Goal: Transaction & Acquisition: Purchase product/service

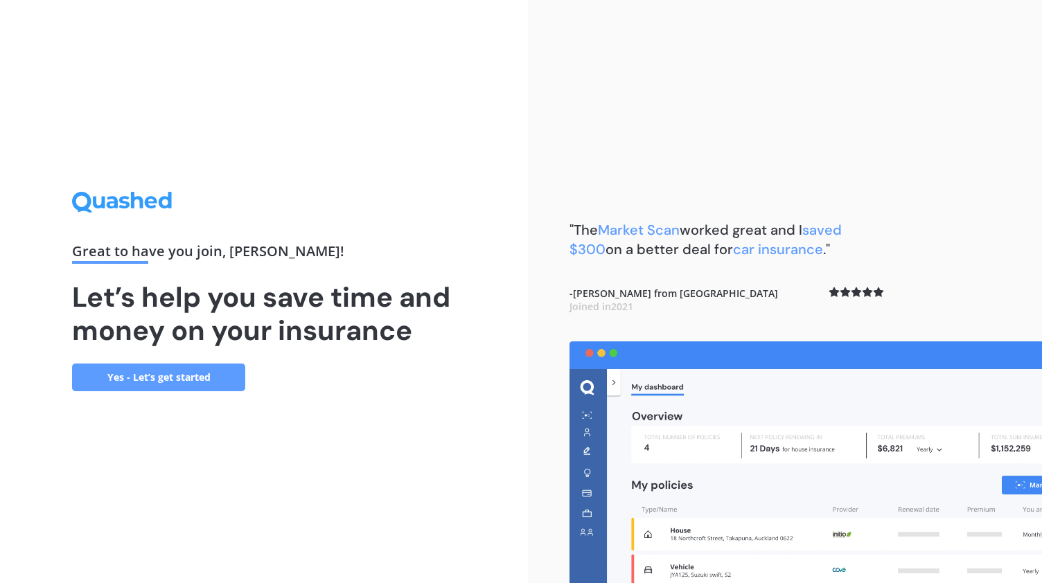
click at [134, 377] on link "Yes - Let’s get started" at bounding box center [158, 378] width 173 height 28
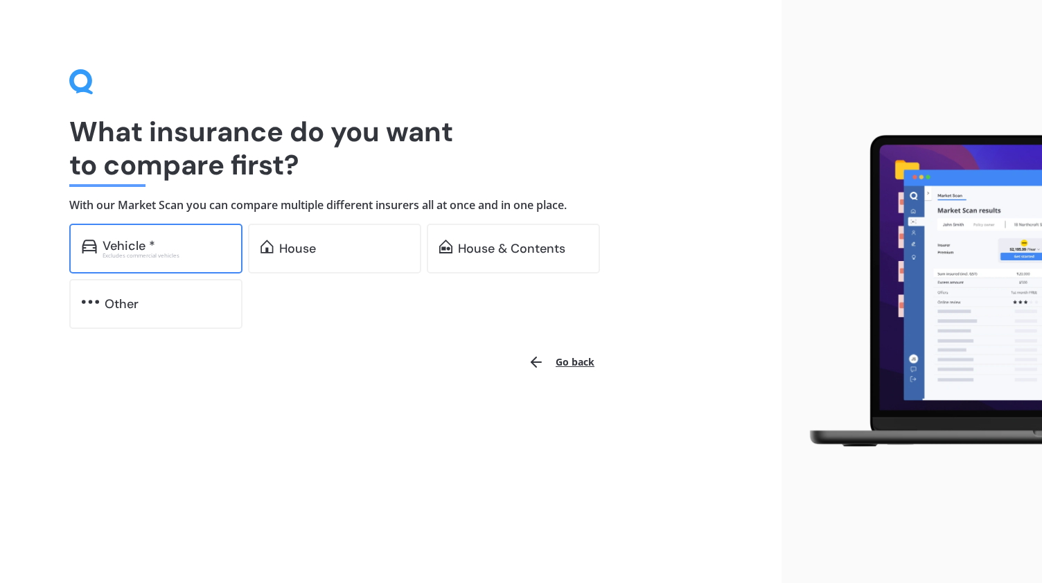
click at [133, 242] on div "Vehicle *" at bounding box center [129, 246] width 53 height 14
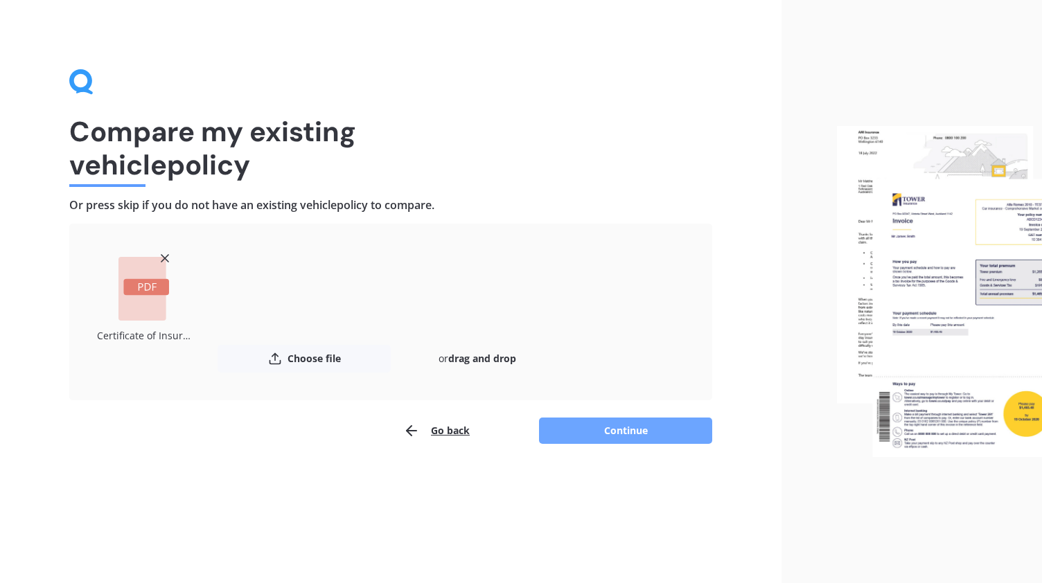
click at [596, 427] on button "Continue" at bounding box center [625, 431] width 173 height 26
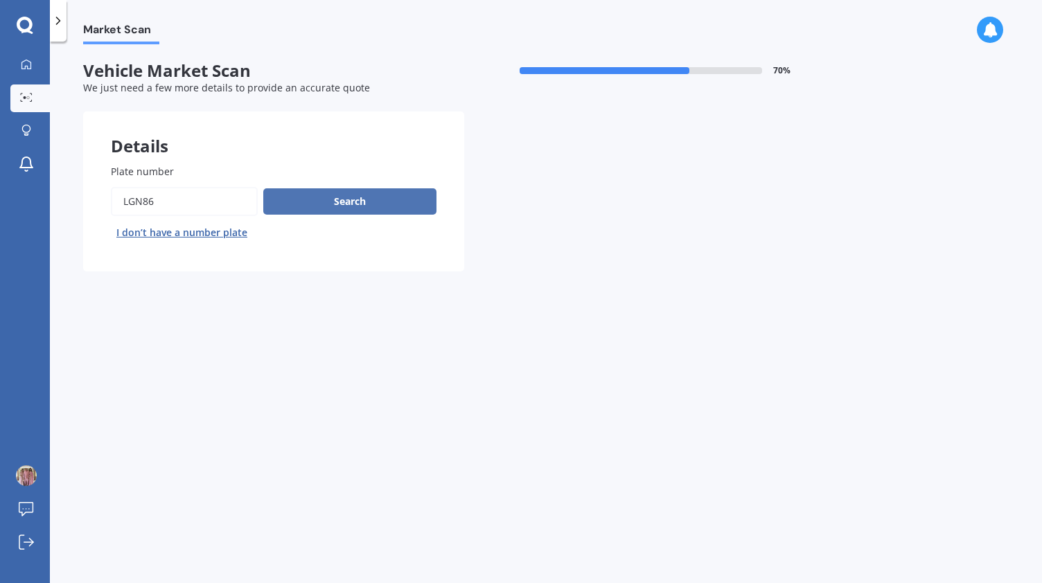
click at [306, 199] on button "Search" at bounding box center [349, 201] width 173 height 26
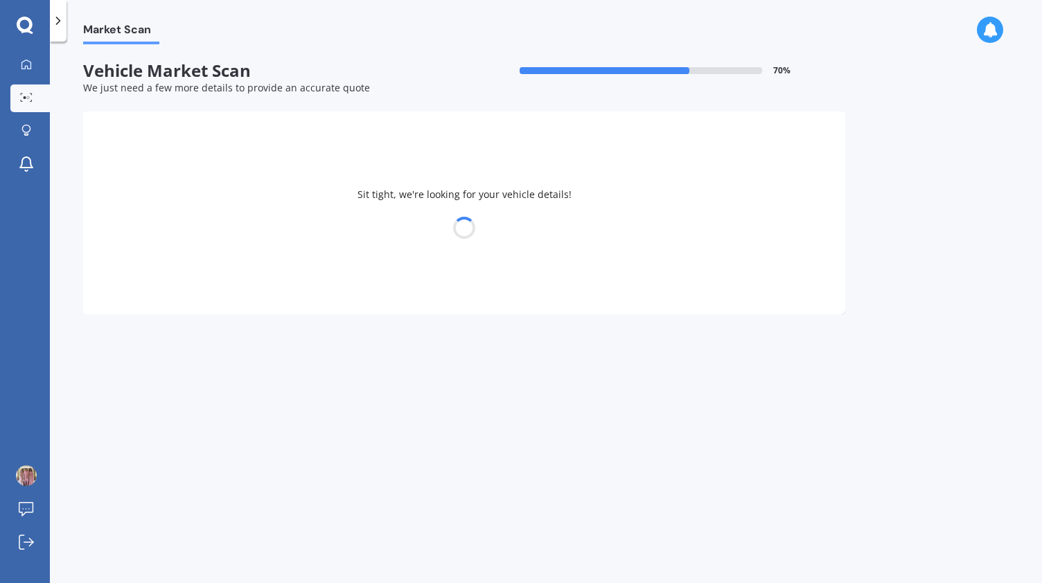
select select "KIA"
select select "RIO"
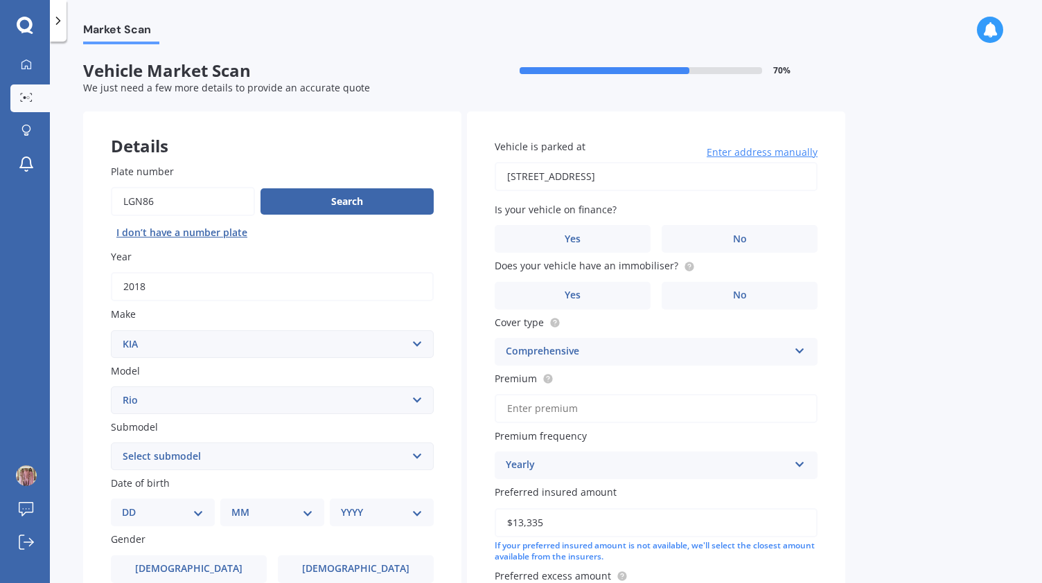
drag, startPoint x: 709, startPoint y: 177, endPoint x: 327, endPoint y: 224, distance: 385.3
click at [327, 224] on div "Details Plate number Search I don’t have a number plate Year [DATE] Make Select…" at bounding box center [464, 446] width 762 height 668
type input "[STREET_ADDRESS]"
click at [715, 226] on label "No" at bounding box center [739, 239] width 156 height 28
click at [0, 0] on input "No" at bounding box center [0, 0] width 0 height 0
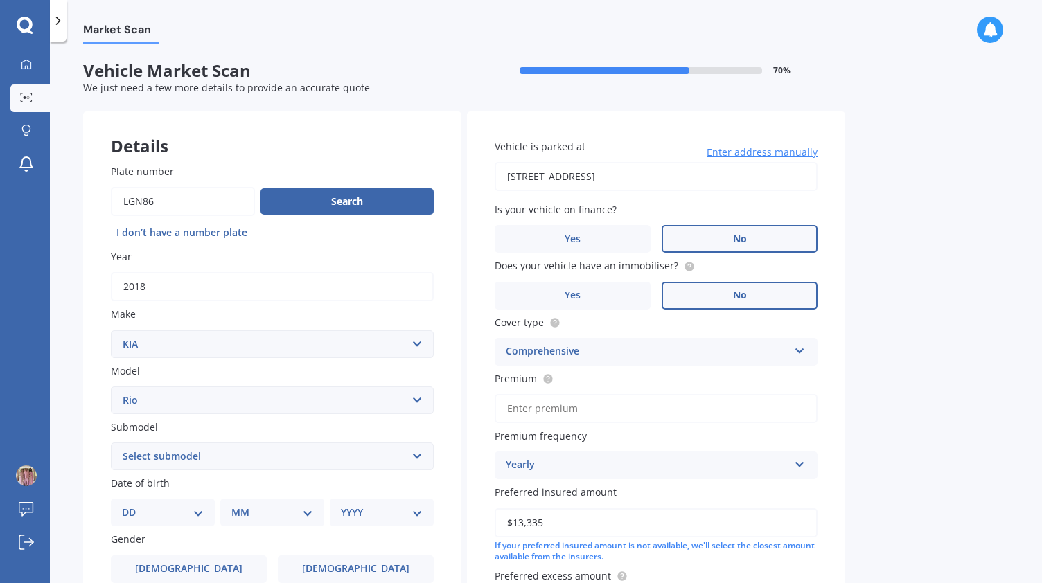
click at [730, 293] on label "No" at bounding box center [739, 296] width 156 height 28
click at [0, 0] on input "No" at bounding box center [0, 0] width 0 height 0
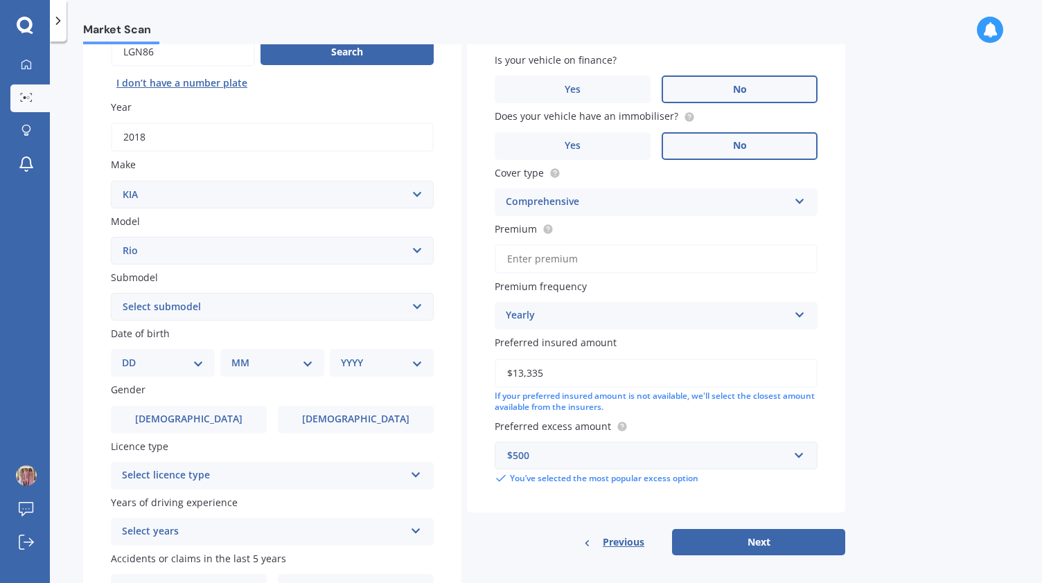
scroll to position [159, 0]
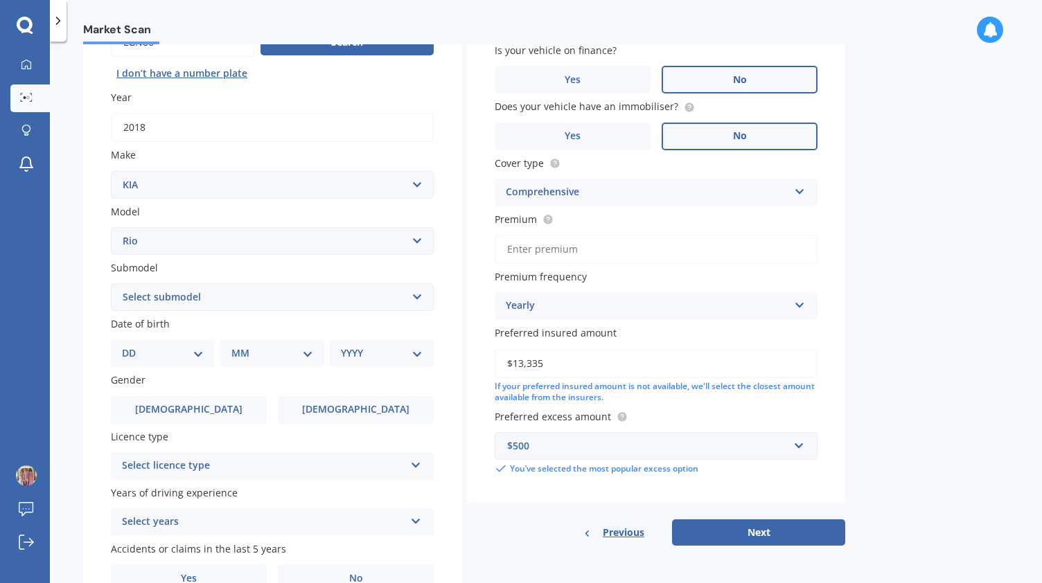
click at [633, 194] on div "Comprehensive" at bounding box center [647, 192] width 283 height 17
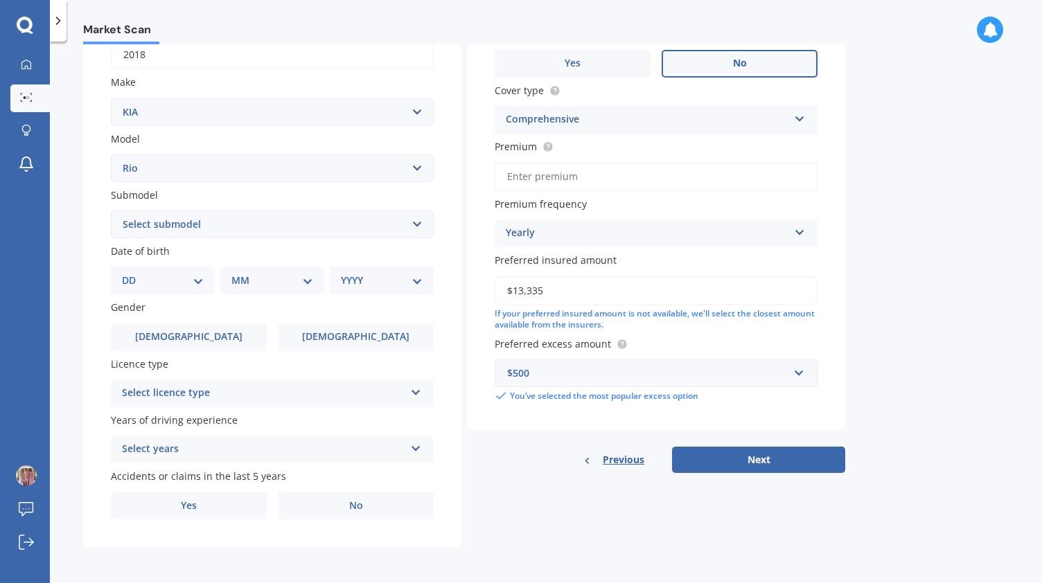
click at [565, 372] on div "$500" at bounding box center [647, 373] width 281 height 15
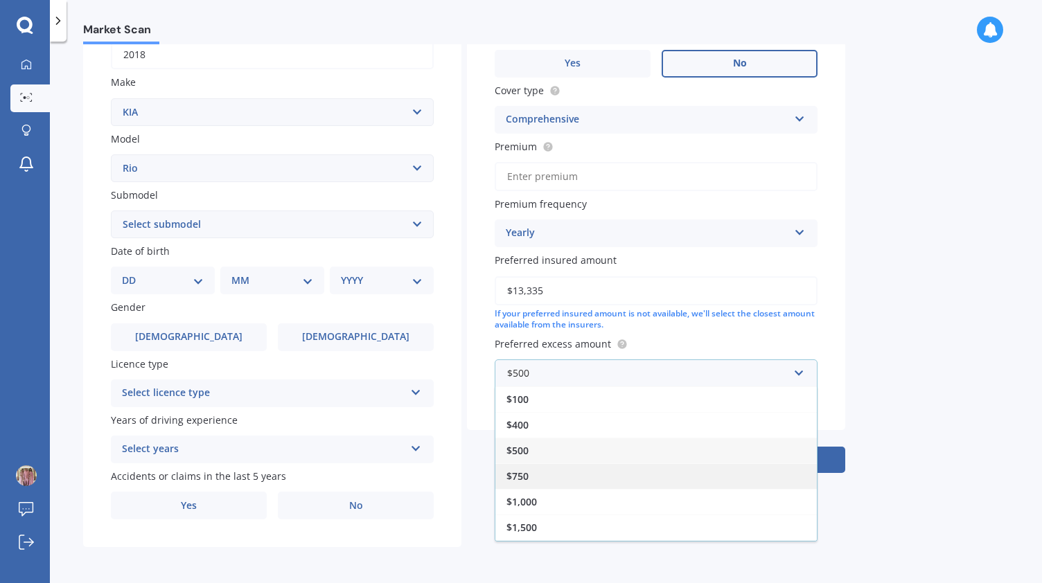
click at [533, 476] on div "$750" at bounding box center [655, 476] width 321 height 26
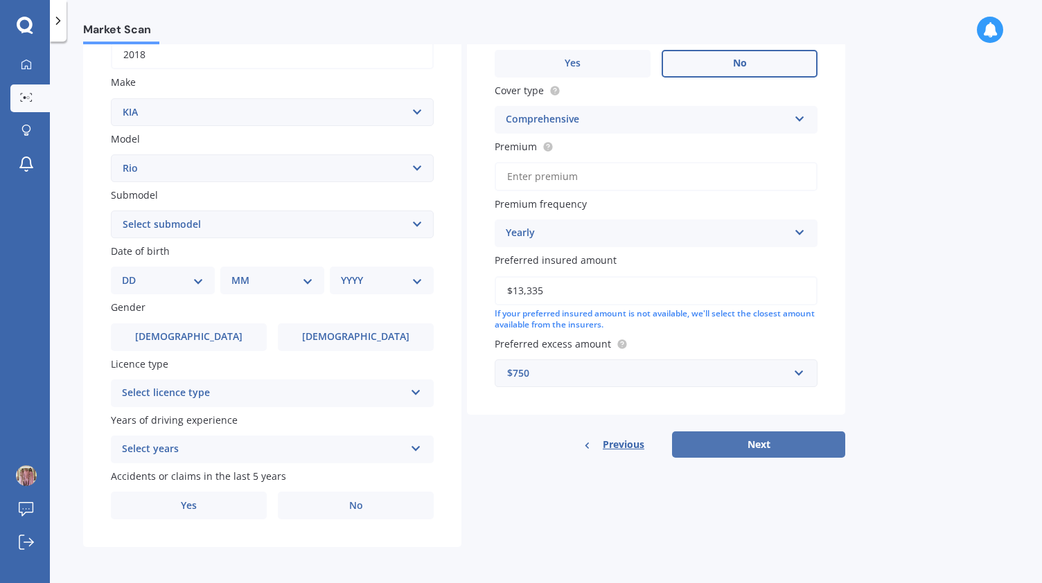
click at [749, 446] on button "Next" at bounding box center [758, 444] width 173 height 26
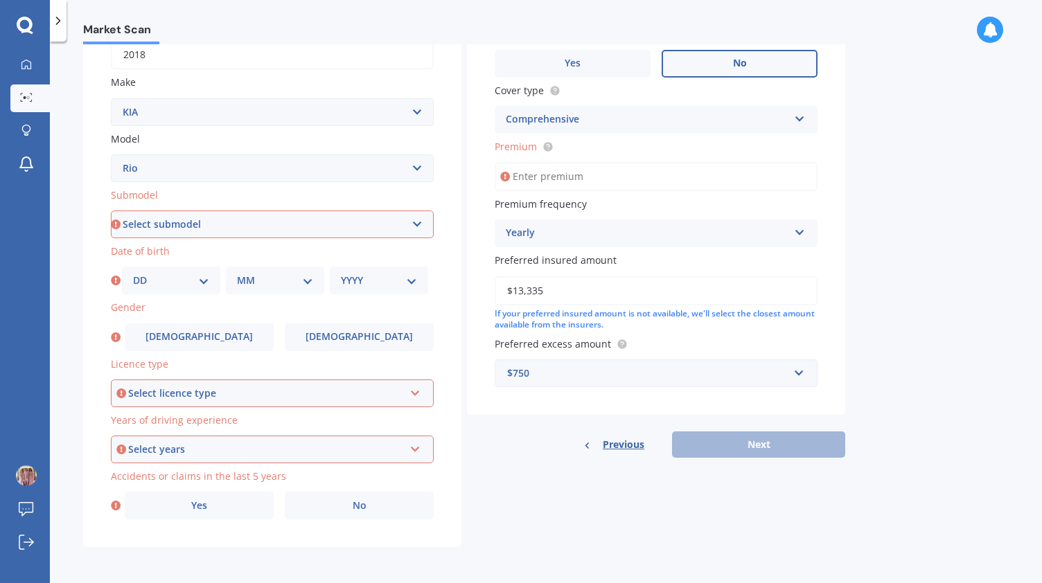
click at [199, 232] on select "Select submodel (All) 1.4 Diesel Manual EX GT-Line GT-Line Plus Limited LX auto…" at bounding box center [272, 225] width 323 height 28
select select "(ALL)"
click at [111, 211] on select "Select submodel (All) 1.4 Diesel Manual EX GT-Line GT-Line Plus Limited LX auto…" at bounding box center [272, 225] width 323 height 28
click at [181, 268] on div "DD 01 02 03 04 05 06 07 08 09 10 11 12 13 14 15 16 17 18 19 20 21 22 23 24 25 2…" at bounding box center [171, 281] width 98 height 28
click at [171, 282] on select "DD 01 02 03 04 05 06 07 08 09 10 11 12 13 14 15 16 17 18 19 20 21 22 23 24 25 2…" at bounding box center [171, 280] width 76 height 15
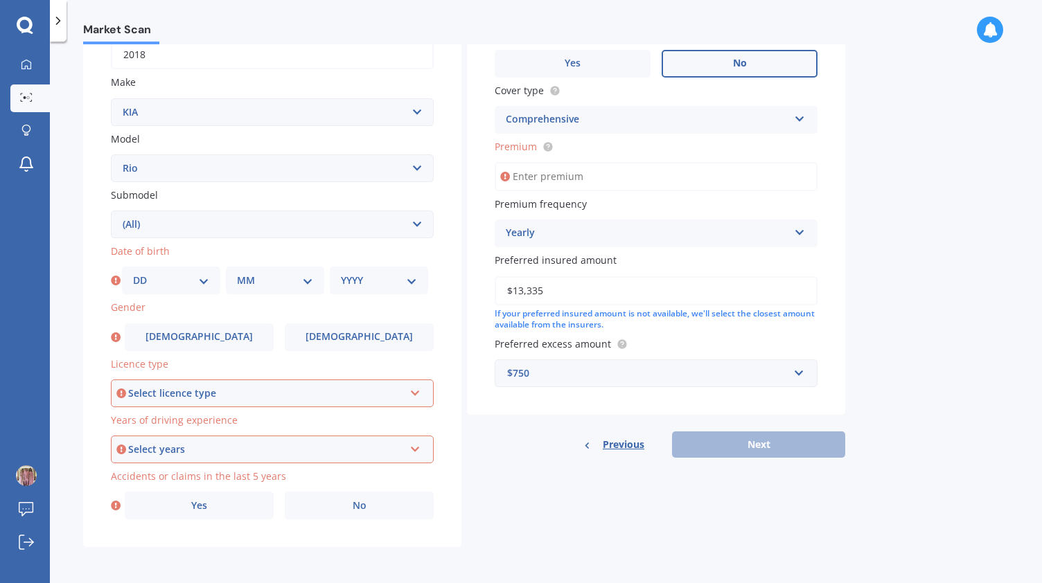
select select "12"
click at [133, 273] on select "DD 01 02 03 04 05 06 07 08 09 10 11 12 13 14 15 16 17 18 19 20 21 22 23 24 25 2…" at bounding box center [171, 280] width 76 height 15
click at [252, 269] on div "MM 01 02 03 04 05 06 07 08 09 10 11 12" at bounding box center [275, 281] width 98 height 28
click at [261, 287] on div "MM 01 02 03 04 05 06 07 08 09 10 11 12" at bounding box center [275, 281] width 98 height 28
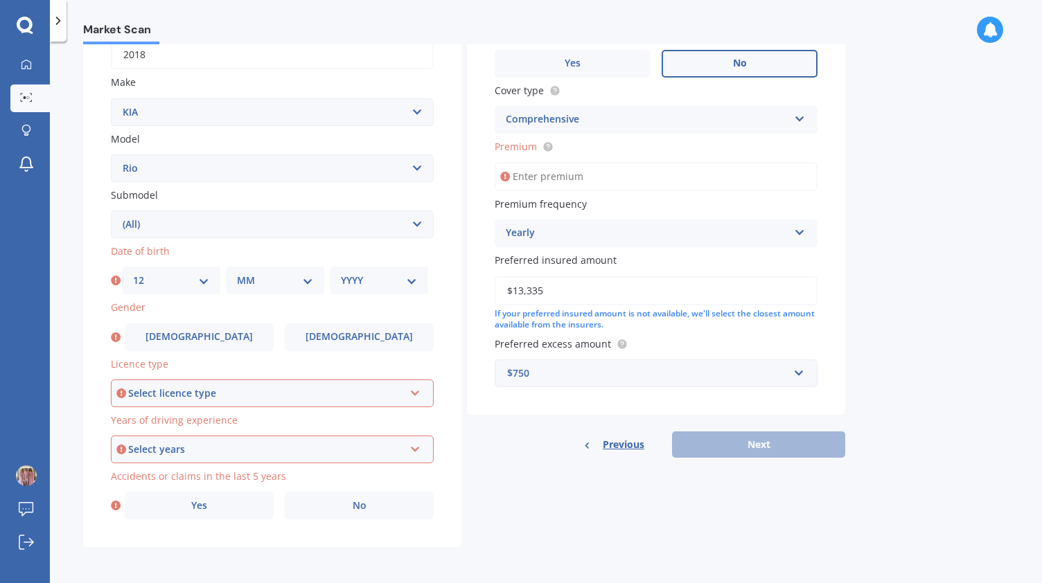
click at [309, 270] on div "MM 01 02 03 04 05 06 07 08 09 10 11 12" at bounding box center [275, 281] width 98 height 28
click at [262, 286] on select "MM 01 02 03 04 05 06 07 08 09 10 11 12" at bounding box center [275, 280] width 76 height 15
select select "02"
click at [237, 273] on select "MM 01 02 03 04 05 06 07 08 09 10 11 12" at bounding box center [275, 280] width 76 height 15
click at [371, 275] on select "YYYY 2025 2024 2023 2022 2021 2020 2019 2018 2017 2016 2015 2014 2013 2012 2011…" at bounding box center [379, 280] width 76 height 15
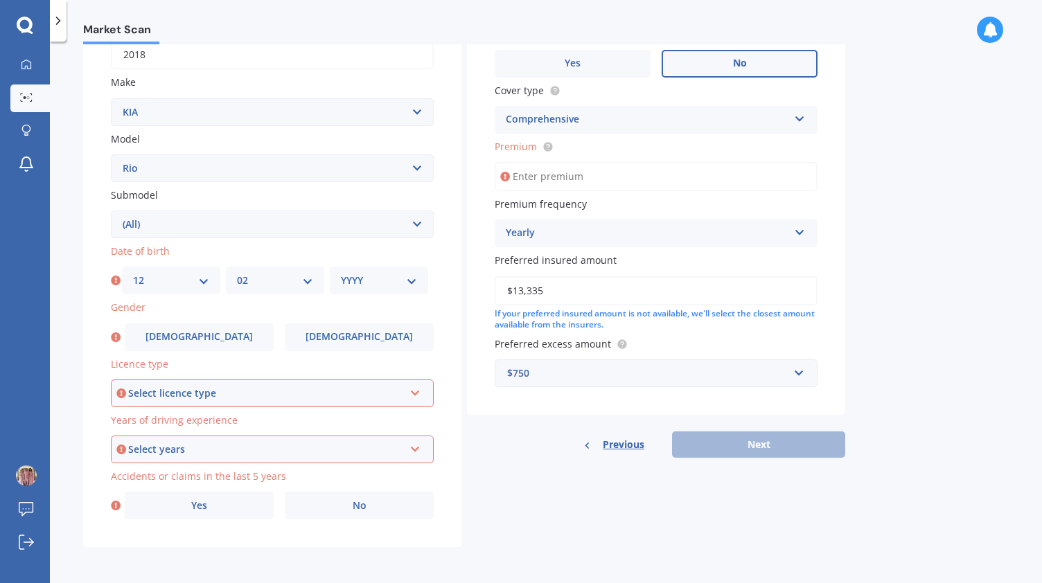
select select "1992"
click at [341, 273] on select "YYYY 2025 2024 2023 2022 2021 2020 2019 2018 2017 2016 2015 2014 2013 2012 2011…" at bounding box center [379, 280] width 76 height 15
click at [341, 337] on span "[DEMOGRAPHIC_DATA]" at bounding box center [359, 337] width 110 height 12
click at [0, 0] on input "[DEMOGRAPHIC_DATA]" at bounding box center [0, 0] width 0 height 0
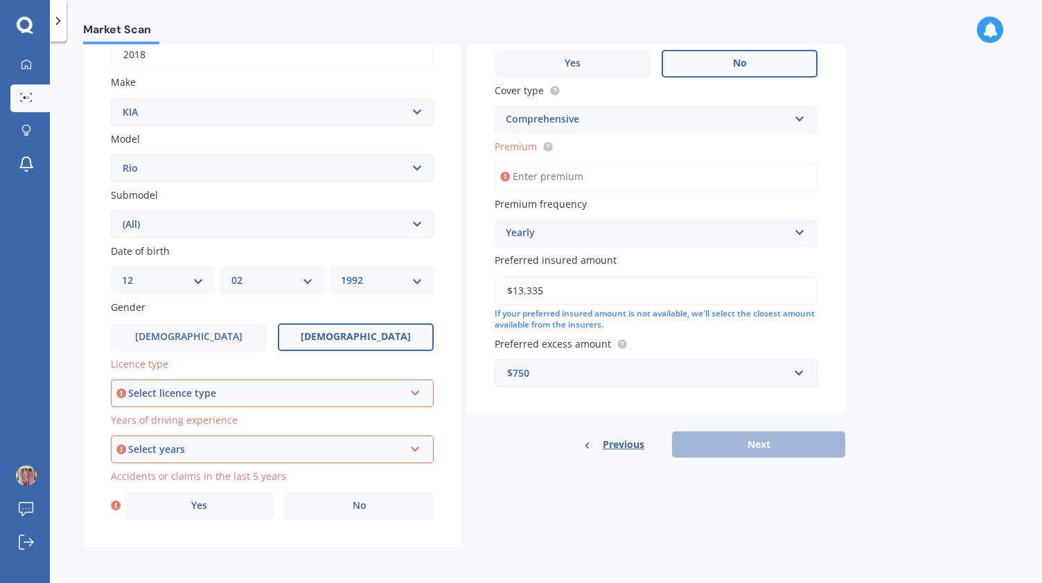
click at [295, 386] on div "Select licence type" at bounding box center [266, 393] width 276 height 15
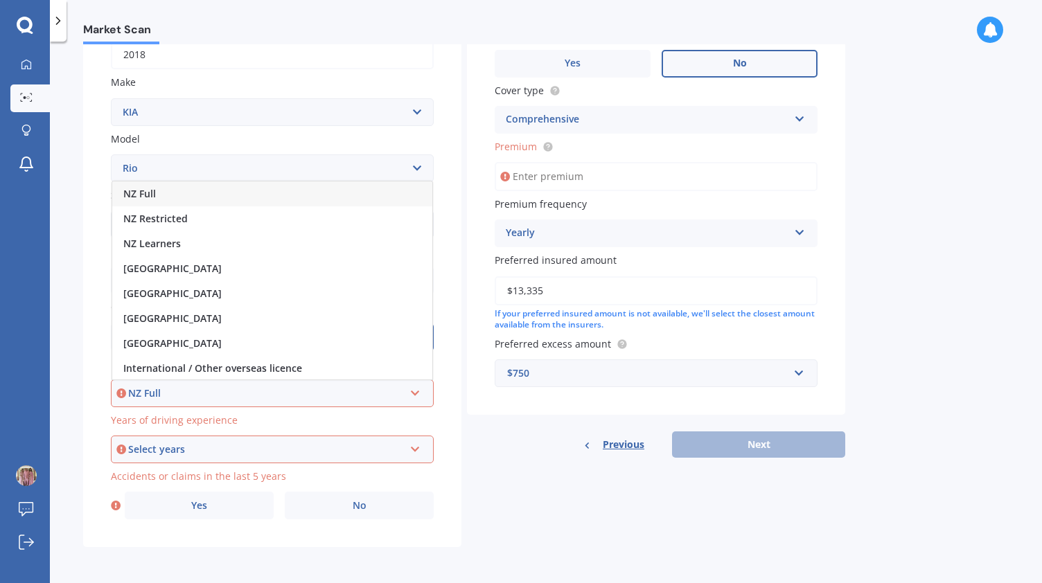
click at [197, 196] on div "NZ Full" at bounding box center [272, 193] width 320 height 25
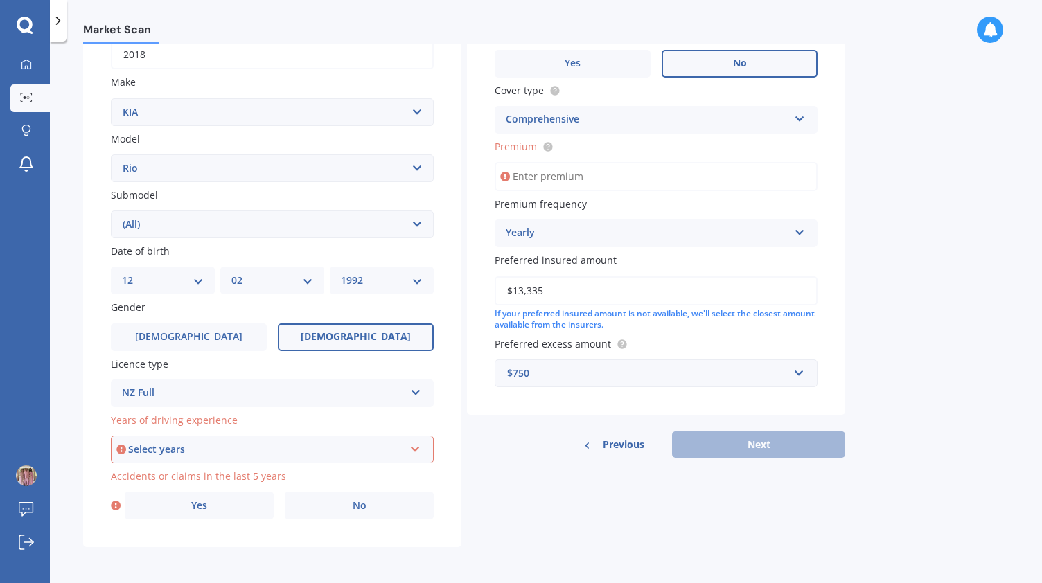
click at [221, 431] on div "Years of driving experience Select years 5 or more years 4 years 3 years 2 year…" at bounding box center [272, 438] width 323 height 51
click at [215, 440] on div "Select years 5 or more years 4 years 3 years 2 years 1 year" at bounding box center [272, 450] width 323 height 28
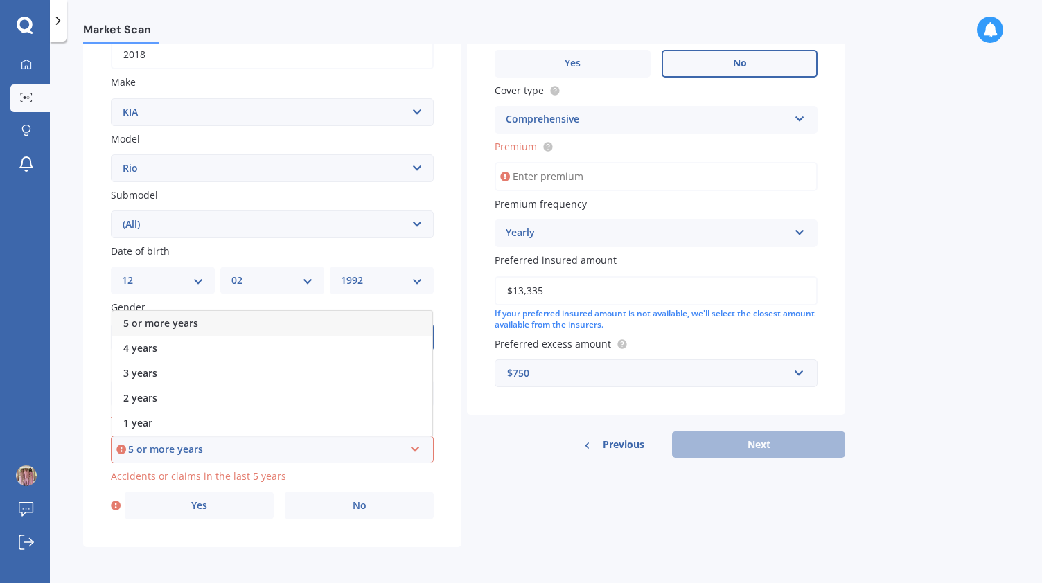
click at [198, 321] on div "5 or more years" at bounding box center [272, 323] width 320 height 25
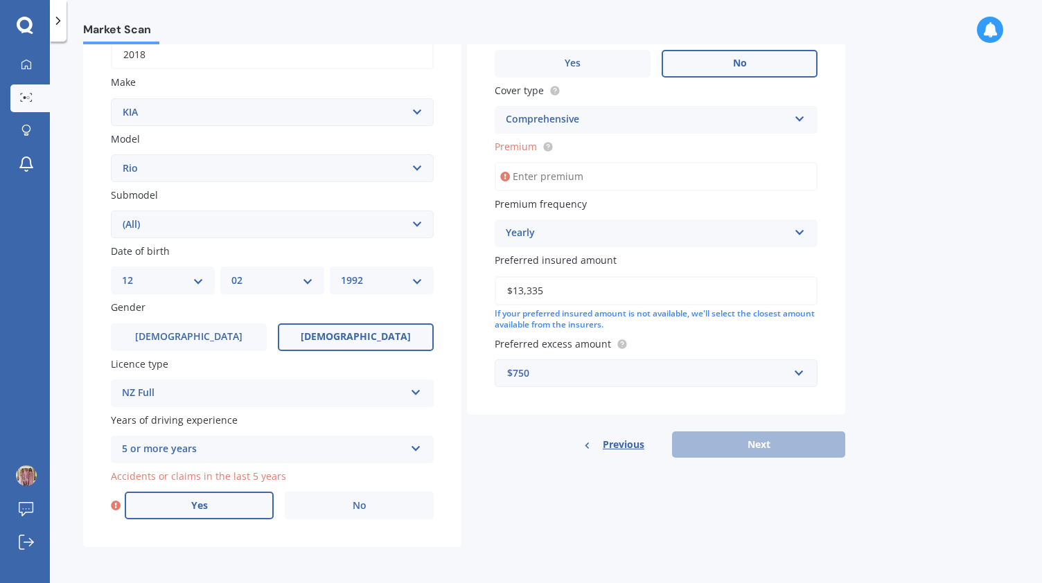
click at [230, 495] on label "Yes" at bounding box center [199, 506] width 149 height 28
click at [0, 0] on input "Yes" at bounding box center [0, 0] width 0 height 0
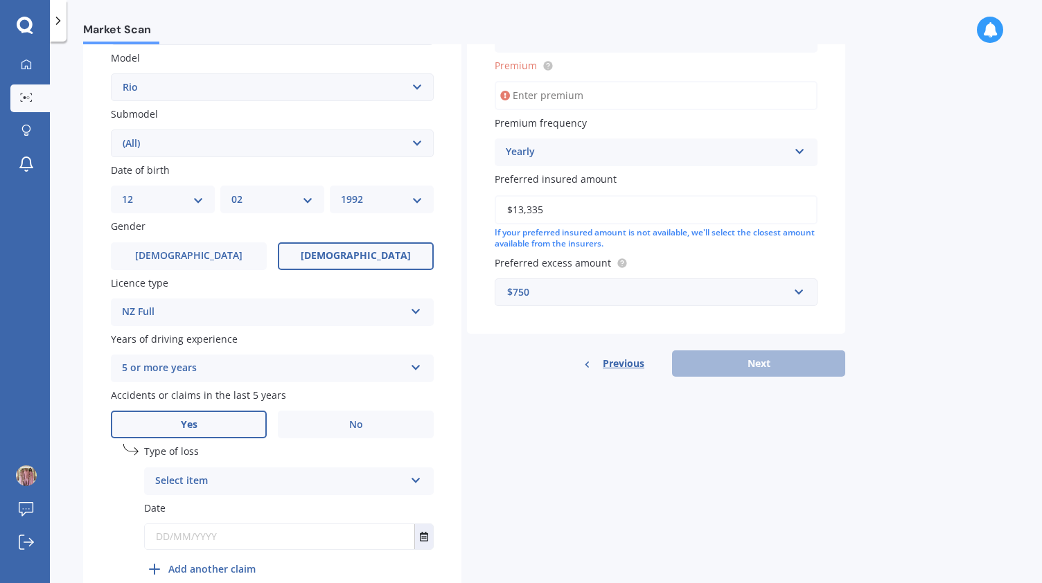
scroll to position [384, 0]
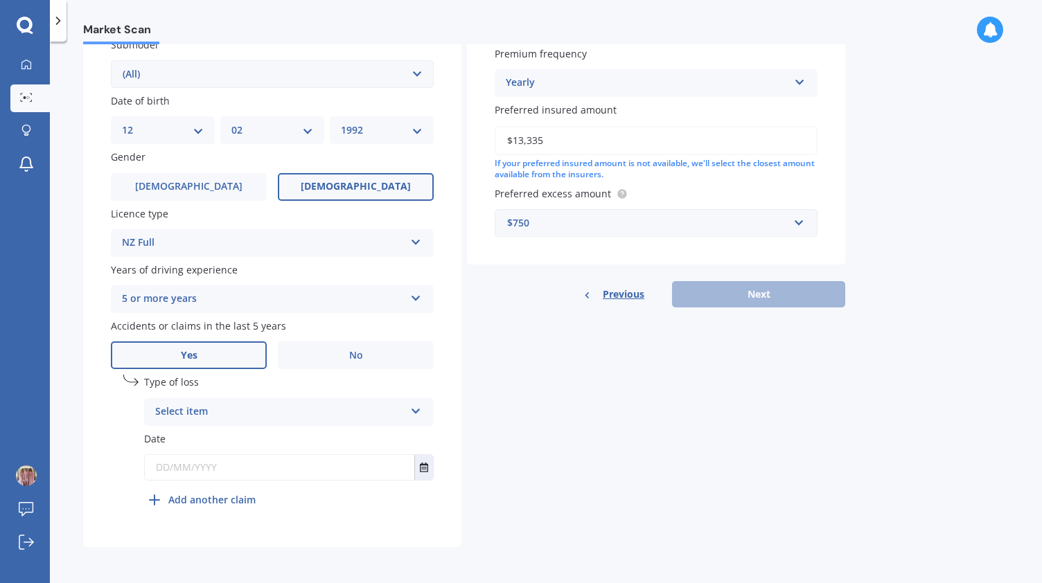
click at [247, 411] on div "Select item" at bounding box center [279, 412] width 249 height 17
click at [224, 437] on span "At fault accident" at bounding box center [195, 438] width 78 height 13
click at [427, 467] on icon "Select date" at bounding box center [424, 468] width 8 height 10
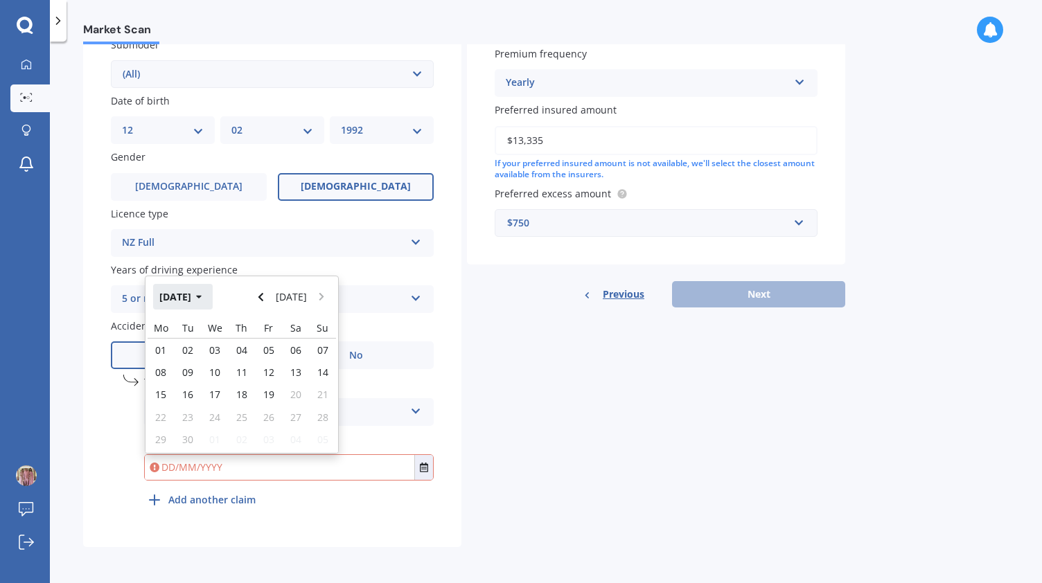
click at [185, 294] on button "[DATE]" at bounding box center [183, 296] width 60 height 25
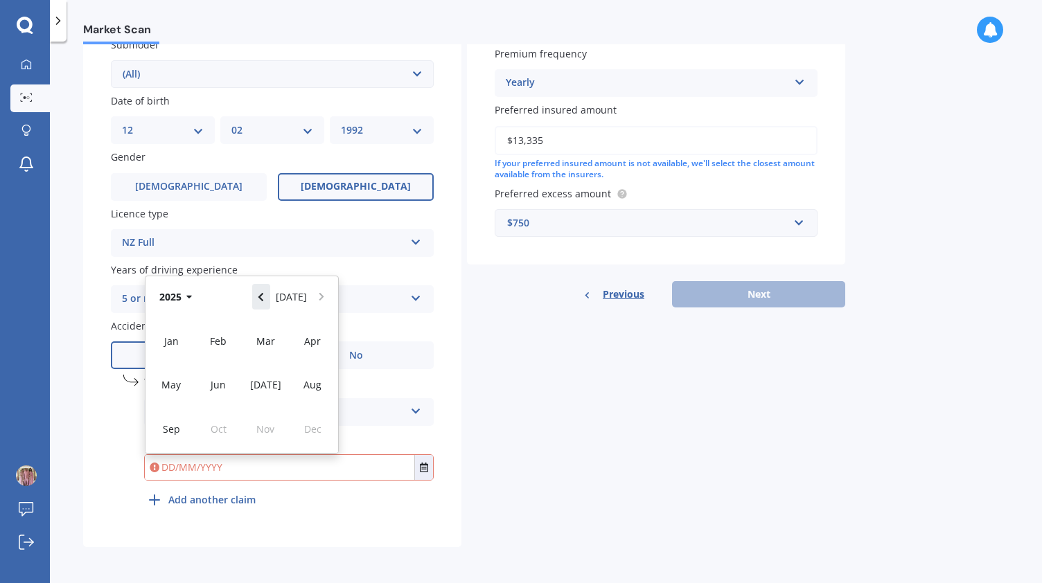
click at [264, 296] on icon "Navigate back" at bounding box center [261, 297] width 6 height 10
click at [319, 297] on icon "Navigate forward" at bounding box center [322, 297] width 6 height 10
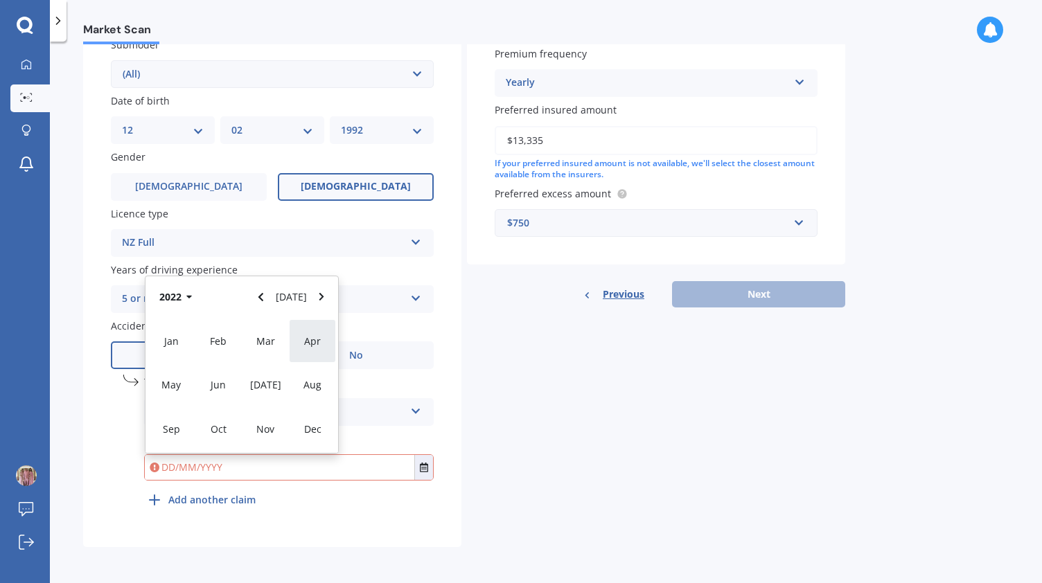
click at [301, 339] on div "Apr" at bounding box center [312, 341] width 47 height 44
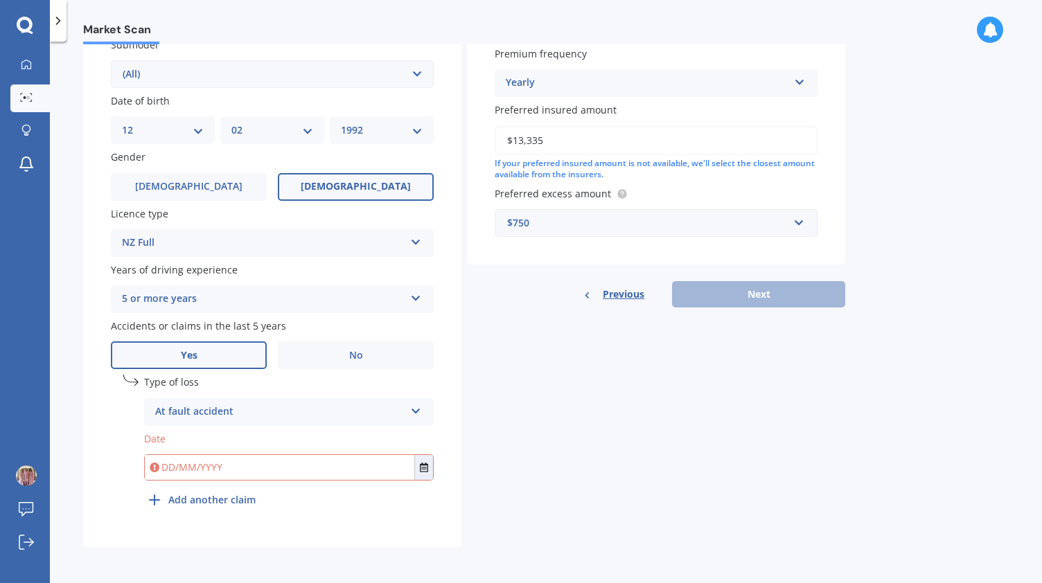
click at [450, 377] on div "Plate number Search I don’t have a number plate Year [DATE] Make Select make AC…" at bounding box center [272, 150] width 378 height 793
click at [269, 465] on input "text" at bounding box center [279, 467] width 269 height 25
type input "[DATE]"
click at [672, 563] on div "Market Scan Vehicle Market Scan 70 % We just need a few more details to provide…" at bounding box center [546, 315] width 992 height 542
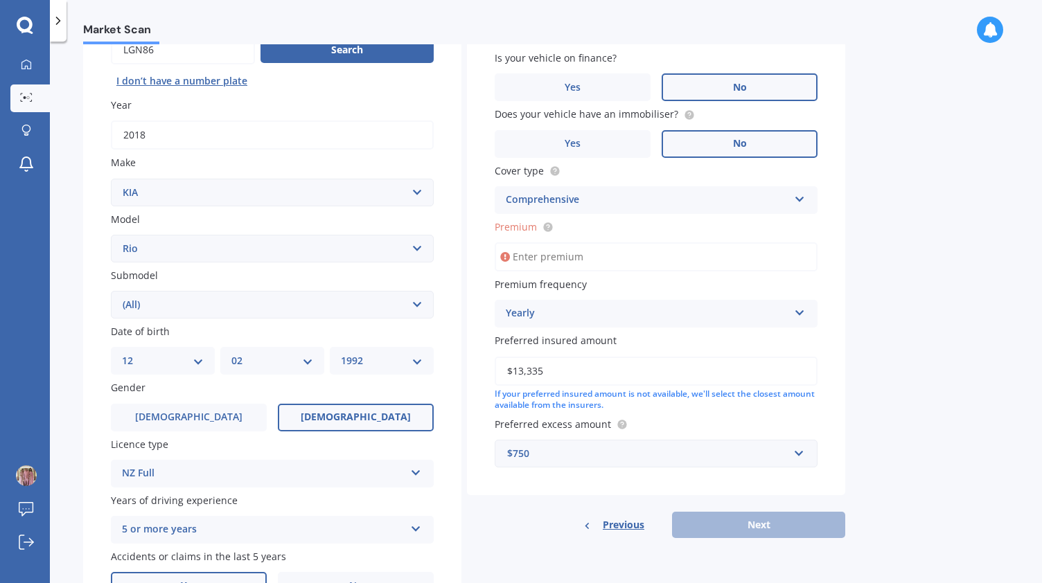
scroll to position [143, 0]
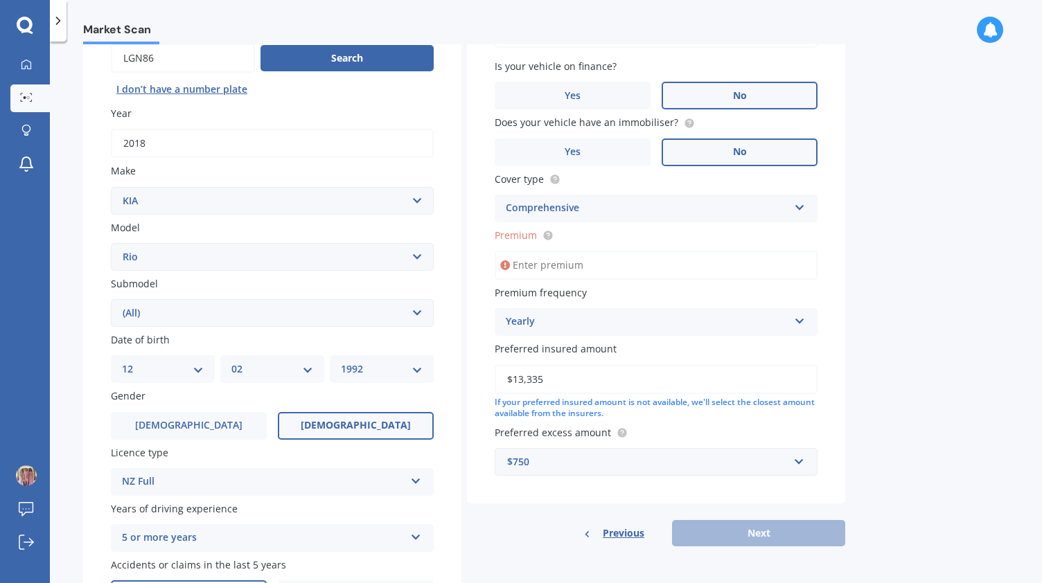
click at [571, 257] on input "Premium" at bounding box center [655, 265] width 323 height 29
click at [548, 265] on input "Premium" at bounding box center [655, 265] width 323 height 29
click at [548, 235] on icon at bounding box center [547, 234] width 3 height 3
click at [535, 264] on input "Premium" at bounding box center [655, 265] width 323 height 29
click at [532, 264] on input "Premium" at bounding box center [655, 265] width 323 height 29
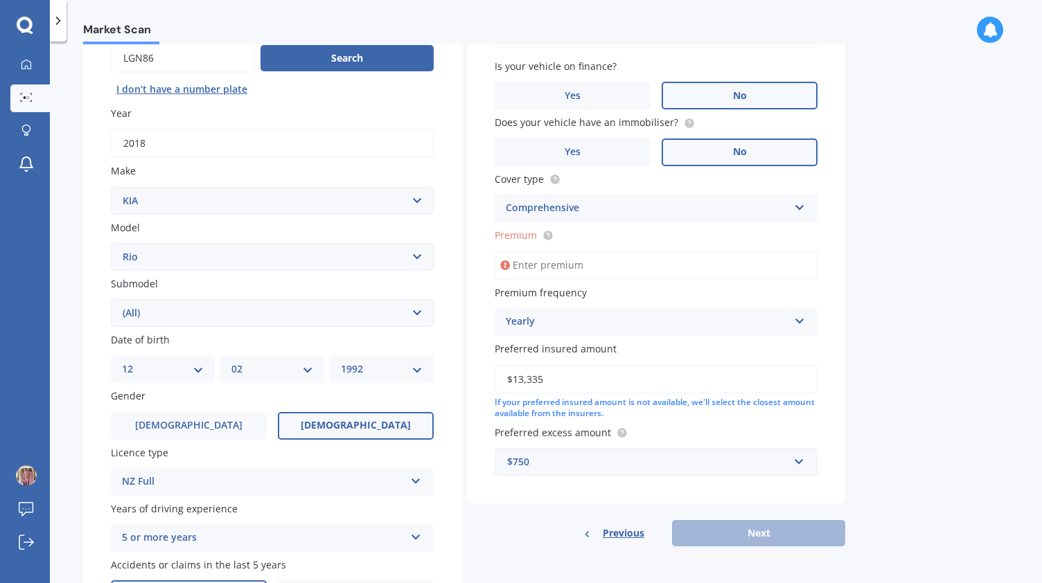
paste input "$704.79"
type input "$704.79"
click at [762, 524] on button "Next" at bounding box center [758, 533] width 173 height 26
select select "12"
select select "02"
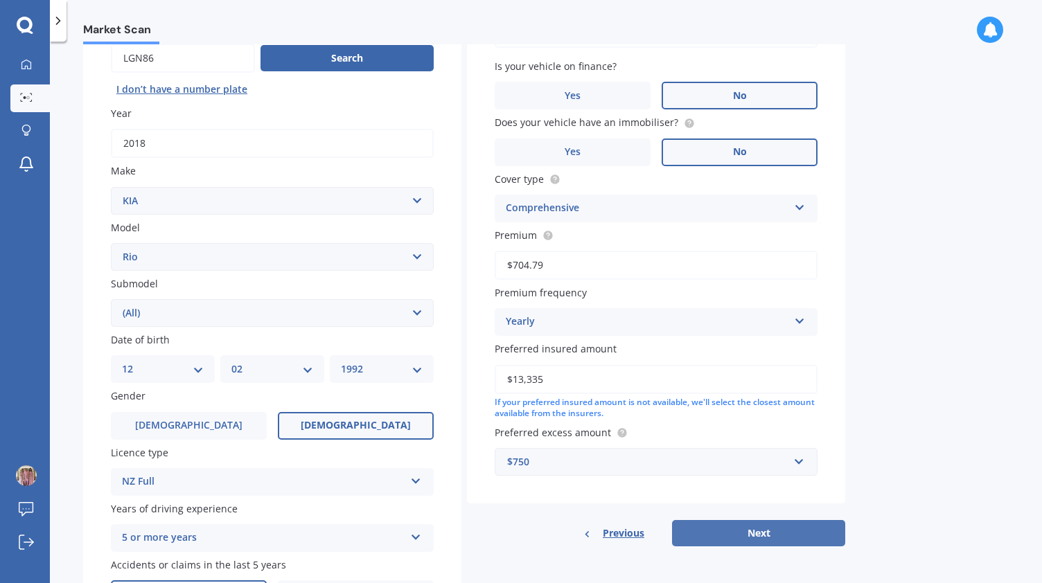
select select "1992"
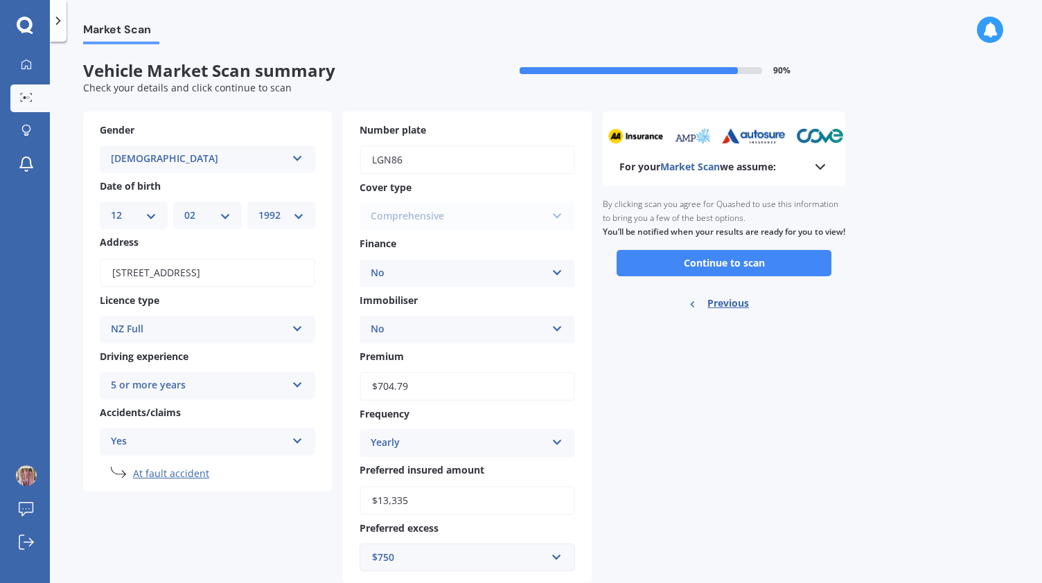
scroll to position [37, 0]
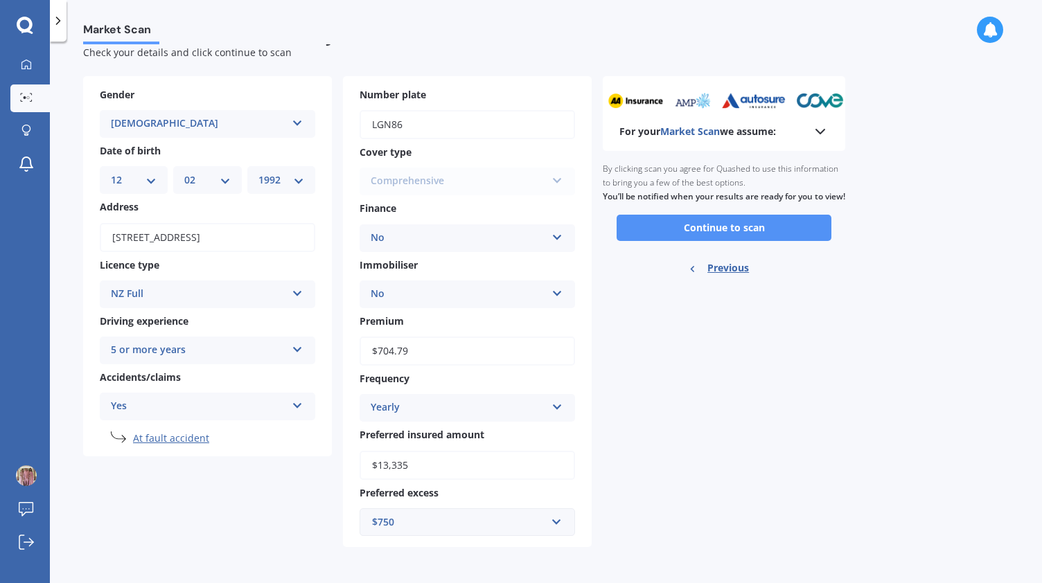
click at [641, 241] on button "Continue to scan" at bounding box center [723, 228] width 215 height 26
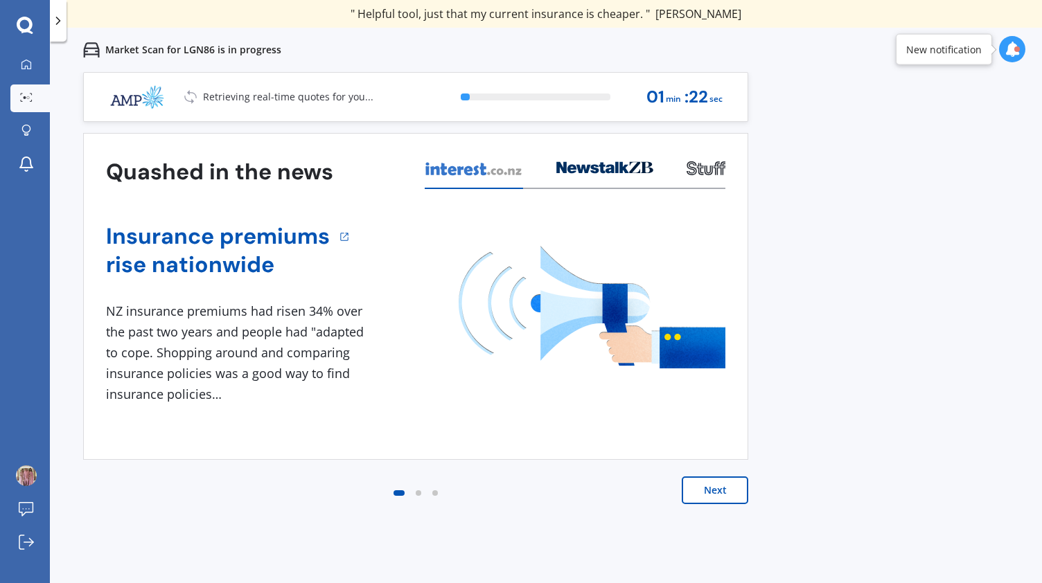
click at [706, 494] on button "Next" at bounding box center [714, 490] width 66 height 28
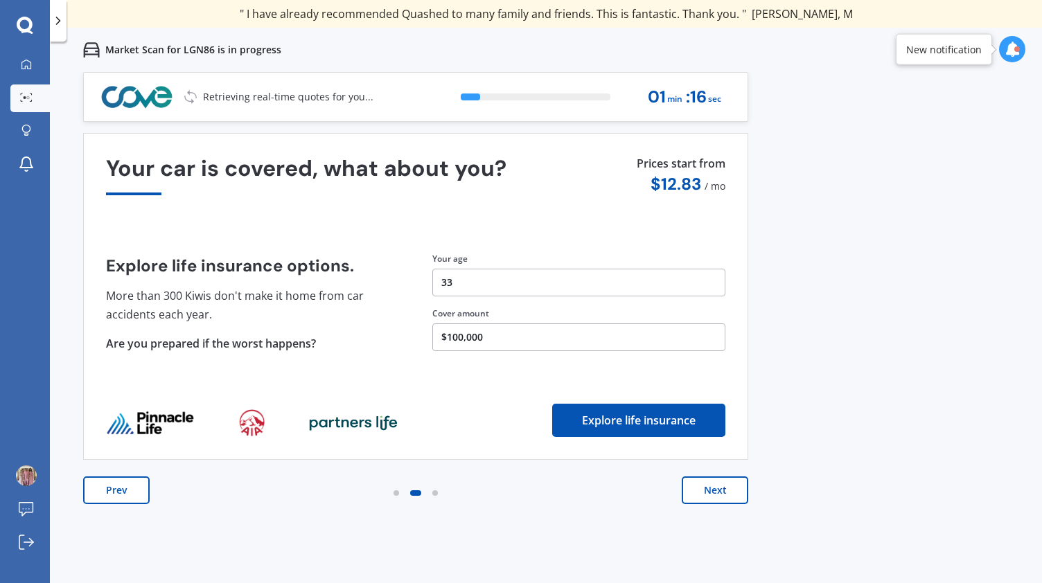
click at [706, 494] on button "Next" at bounding box center [714, 490] width 66 height 28
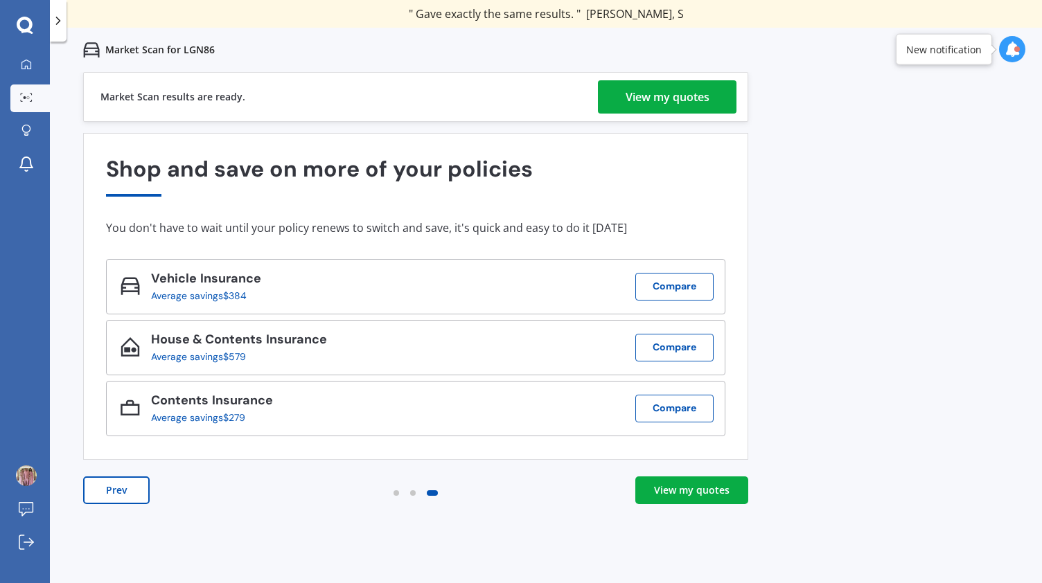
click at [688, 499] on link "View my quotes" at bounding box center [691, 490] width 113 height 28
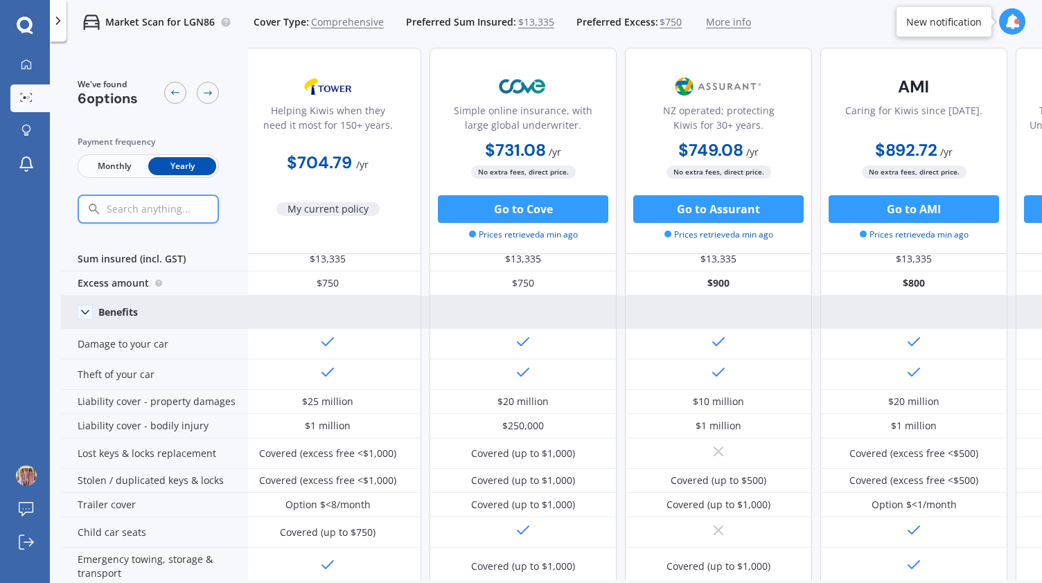
scroll to position [27, 0]
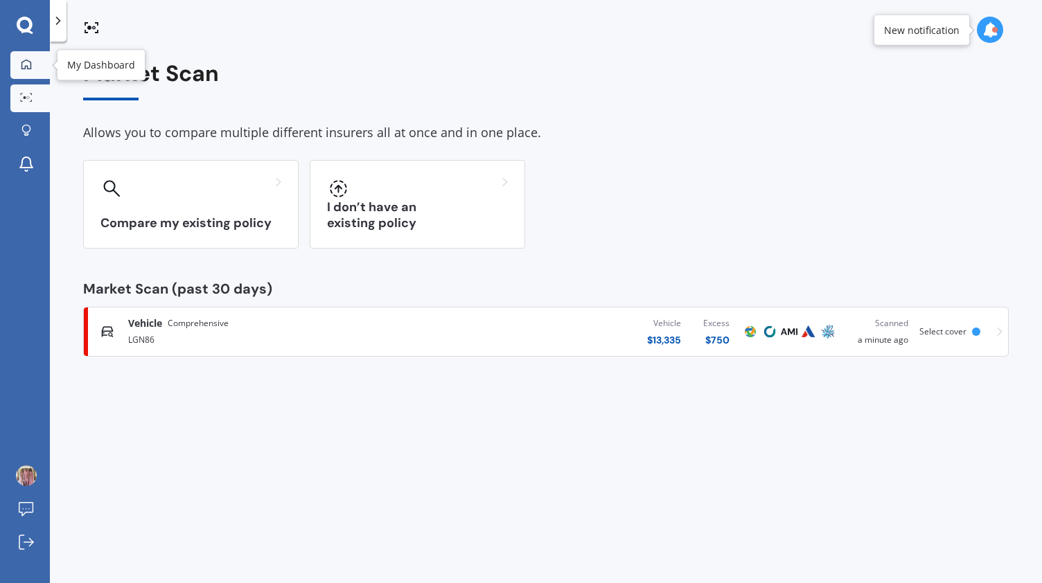
click at [22, 67] on icon at bounding box center [26, 64] width 11 height 11
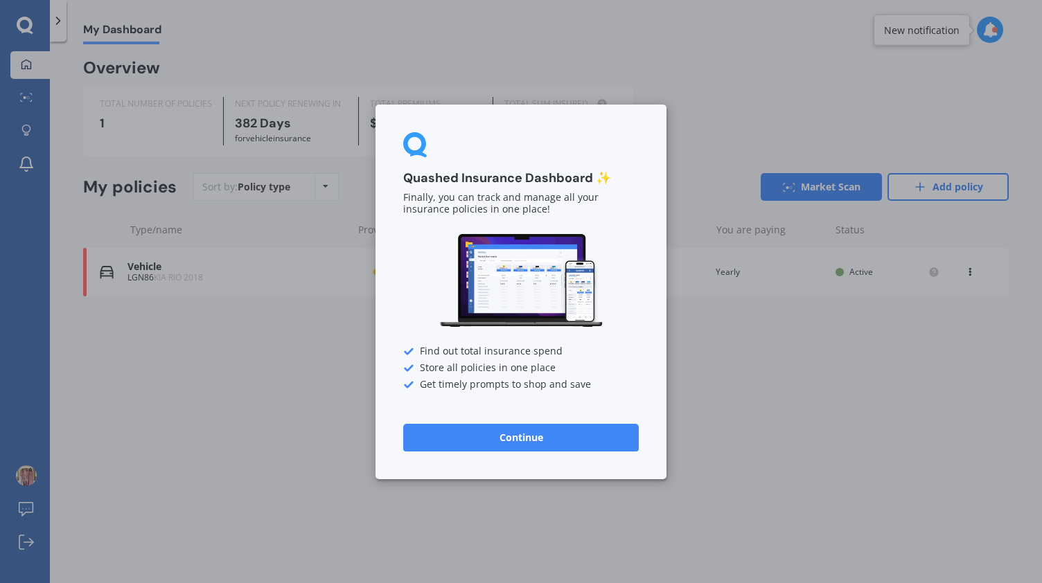
click at [305, 462] on div "Quashed Insurance Dashboard ✨ Finally, you can track and manage all your insura…" at bounding box center [521, 291] width 1042 height 583
click at [472, 434] on button "Continue" at bounding box center [520, 437] width 235 height 28
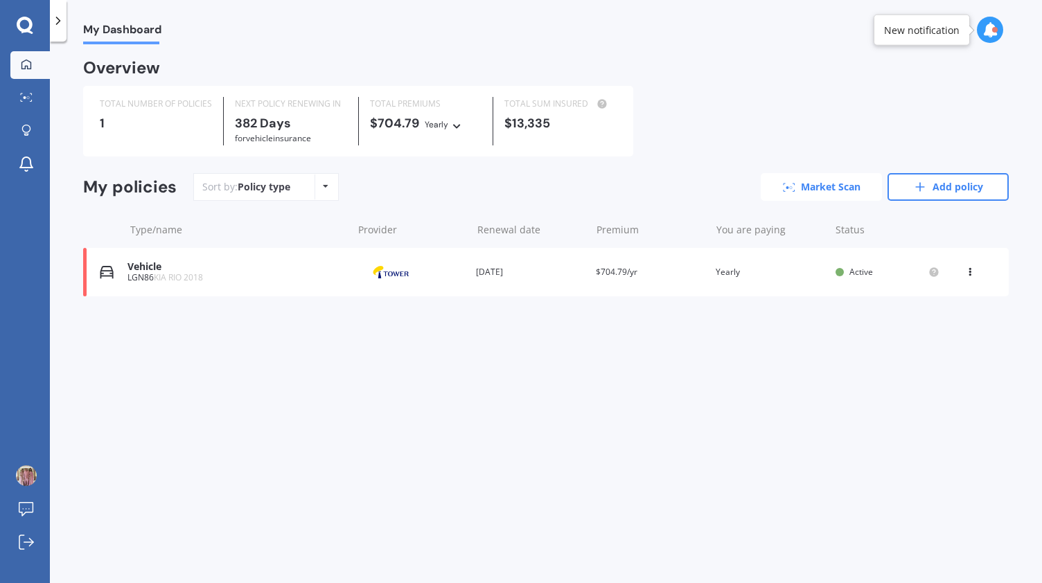
click at [794, 175] on link "Market Scan" at bounding box center [820, 187] width 121 height 28
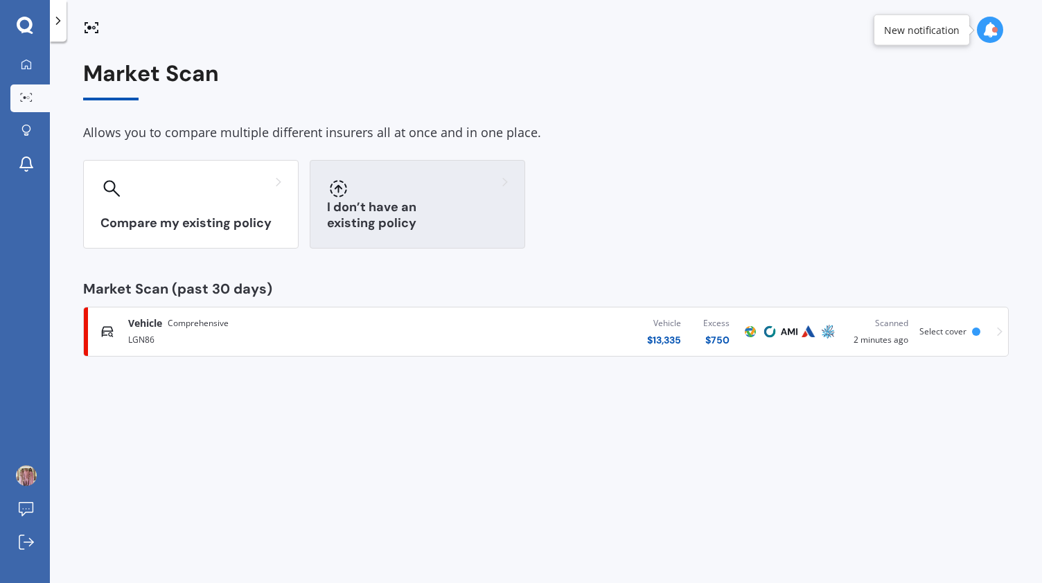
click at [397, 206] on div "I don’t have an existing policy" at bounding box center [417, 204] width 215 height 89
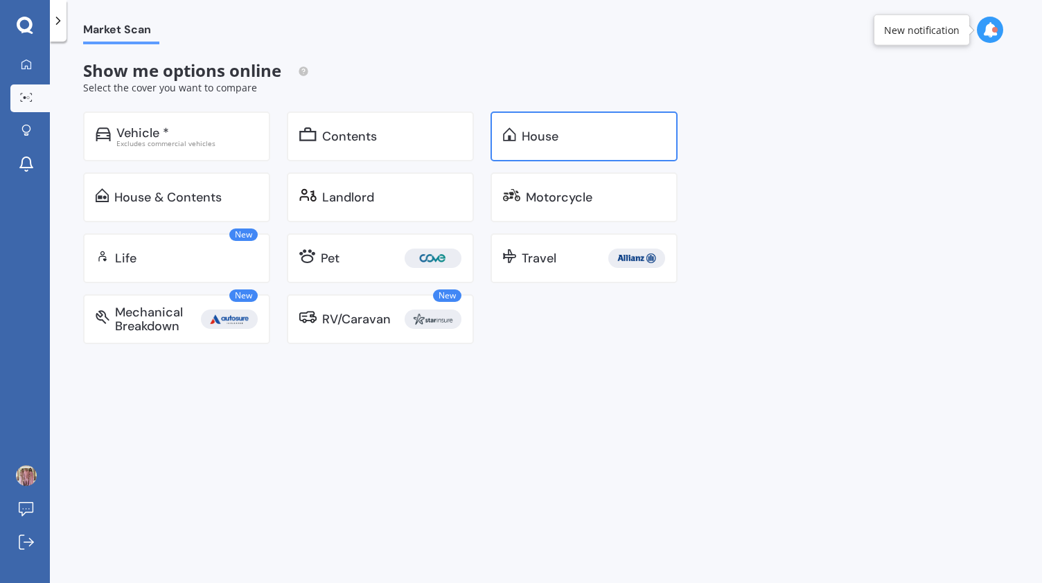
click at [553, 134] on div "House" at bounding box center [540, 137] width 37 height 14
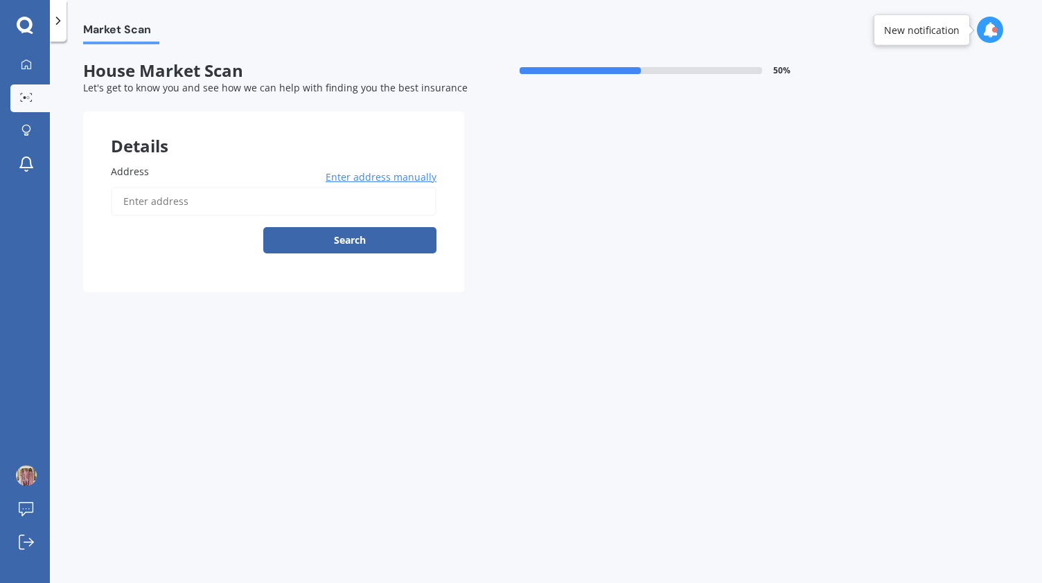
click at [245, 207] on input "Address" at bounding box center [274, 201] width 326 height 29
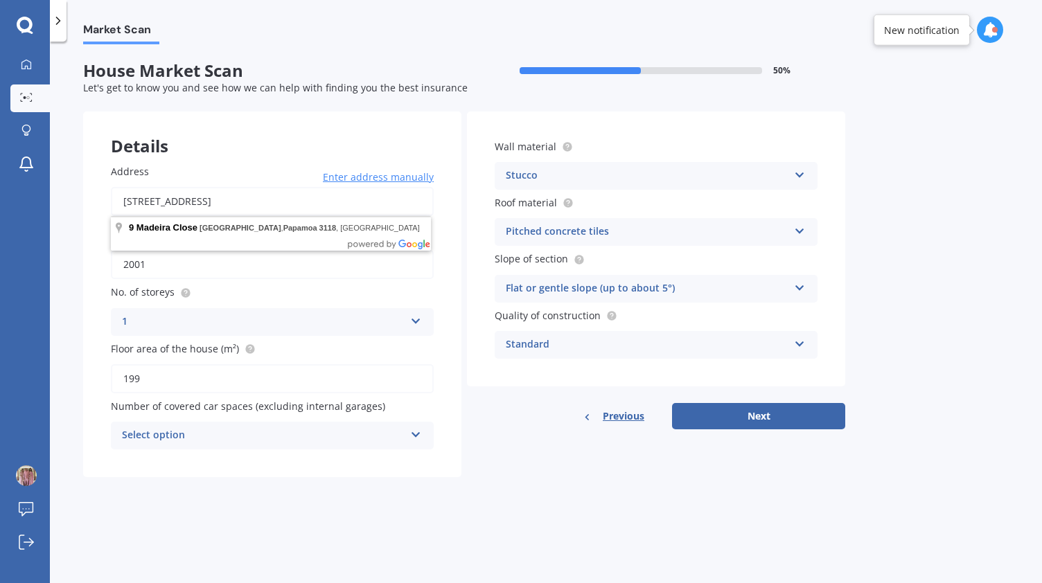
drag, startPoint x: 364, startPoint y: 201, endPoint x: 248, endPoint y: 200, distance: 115.7
click at [248, 200] on input "[STREET_ADDRESS]" at bounding box center [272, 201] width 323 height 29
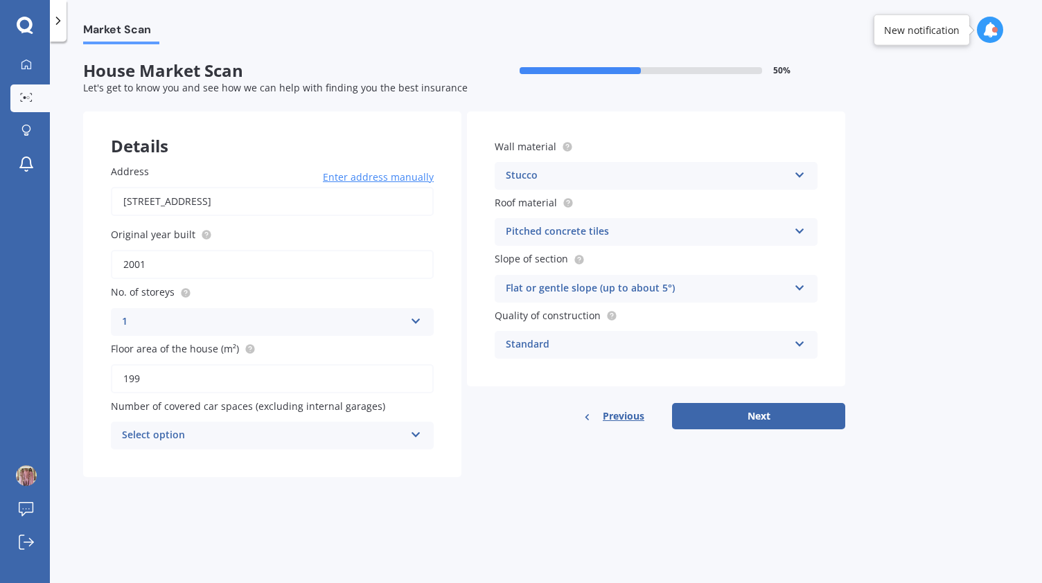
type input "[STREET_ADDRESS]"
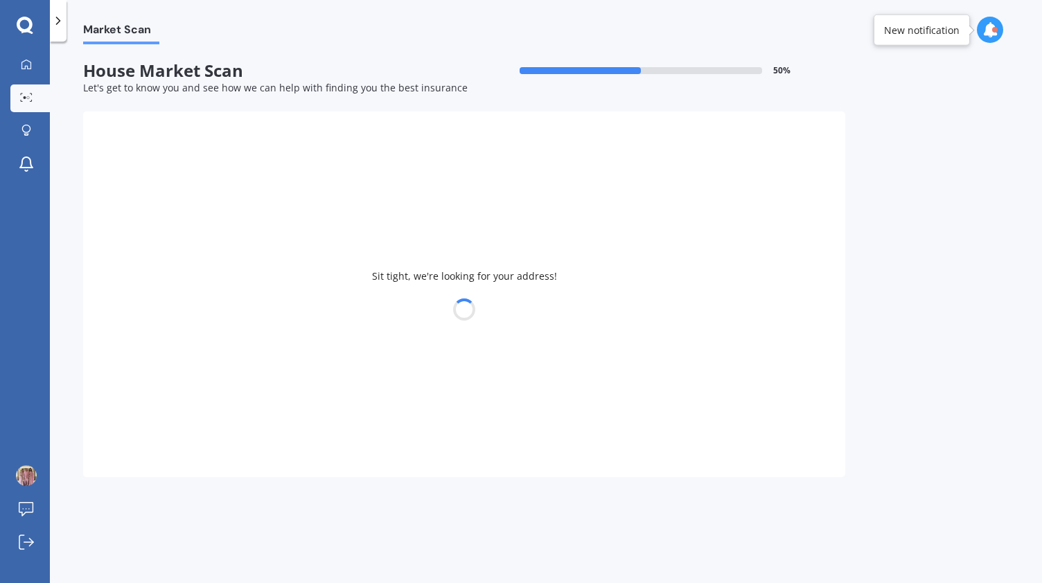
type input "2017"
type input "148"
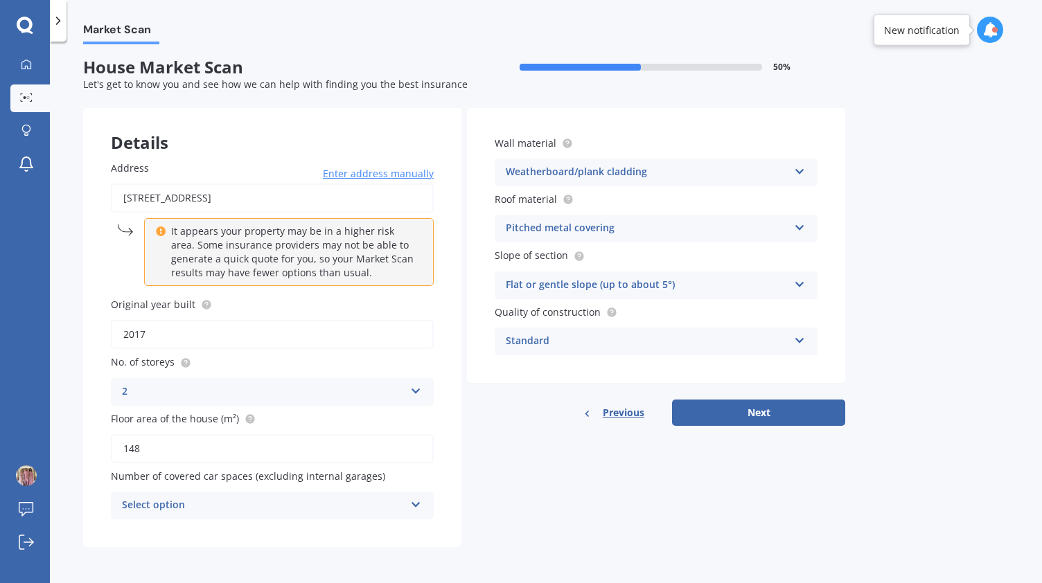
scroll to position [4, 0]
click at [187, 445] on input "148" at bounding box center [272, 448] width 323 height 29
click at [239, 504] on div "Select option" at bounding box center [263, 505] width 283 height 17
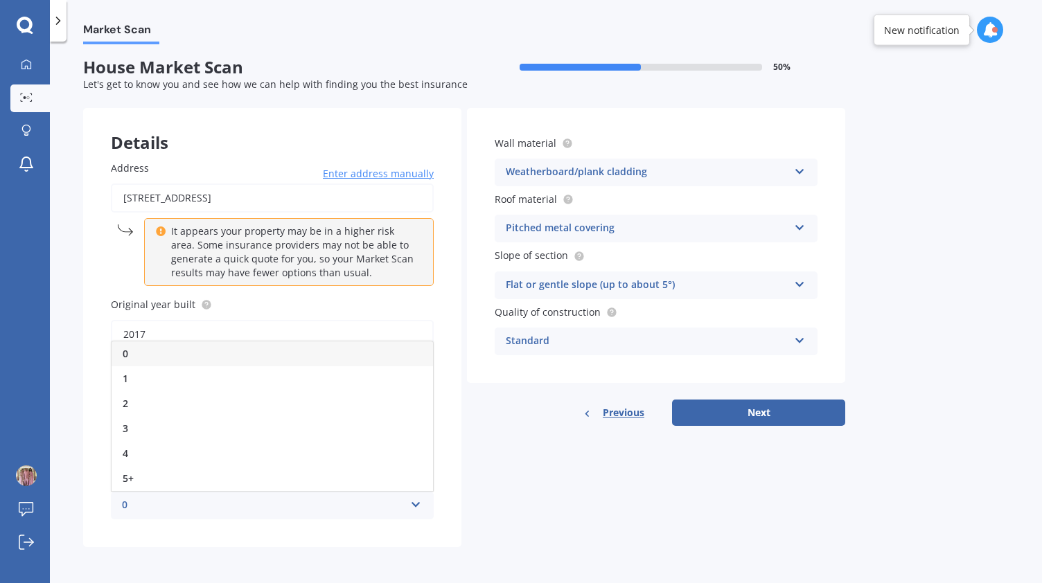
click at [239, 504] on div "0" at bounding box center [263, 505] width 283 height 17
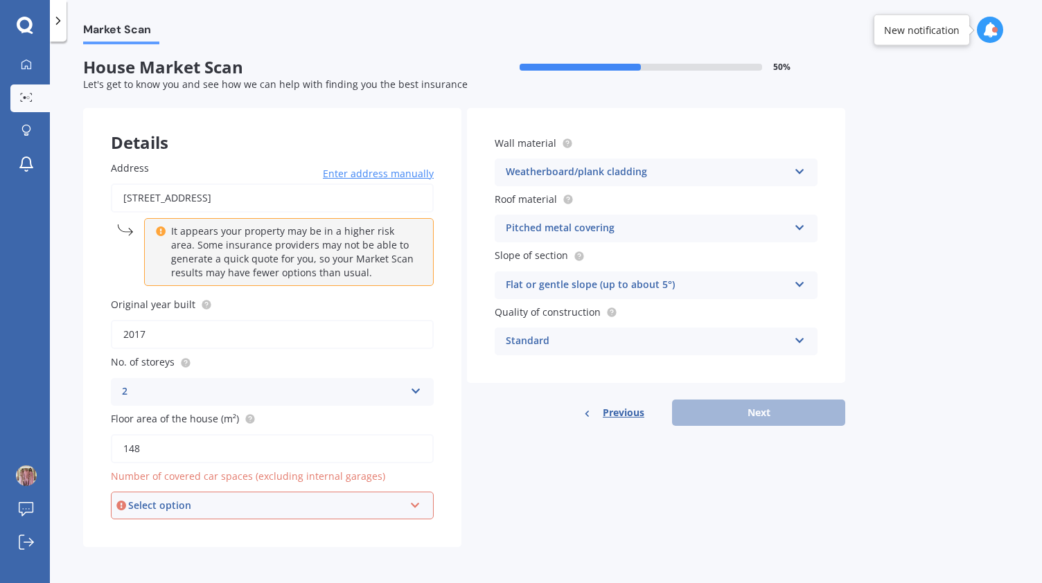
click at [239, 504] on div "Select option" at bounding box center [266, 505] width 276 height 15
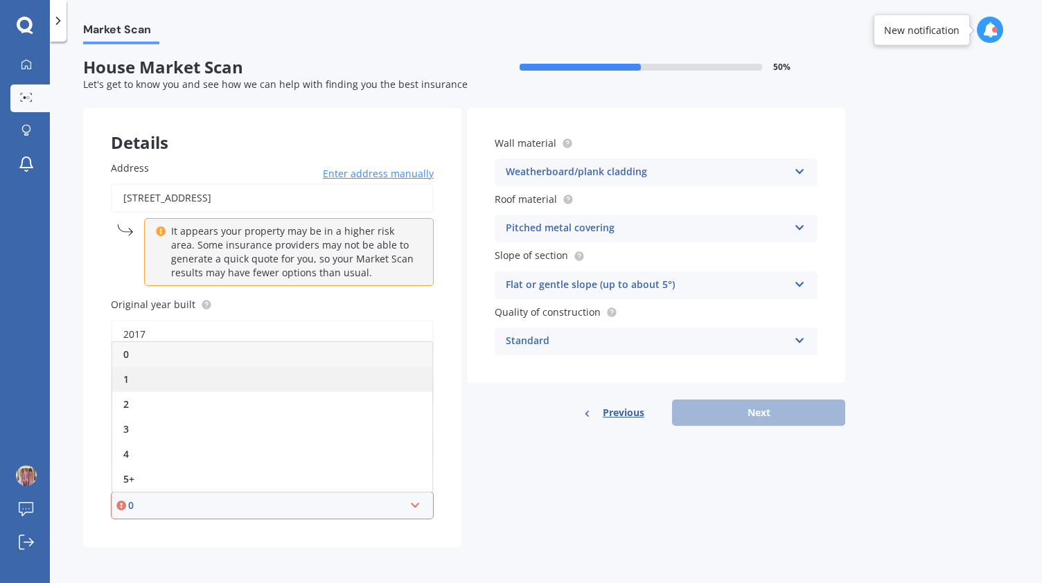
click at [197, 377] on div "1" at bounding box center [272, 379] width 320 height 25
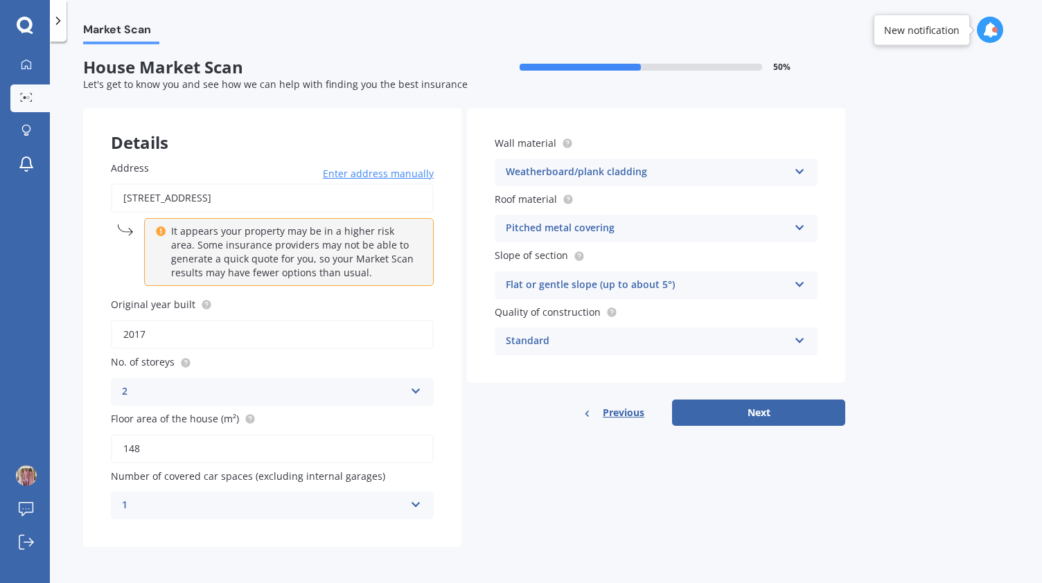
click at [462, 469] on div "Details Address [STREET_ADDRESS] Enter address manually It appears your propert…" at bounding box center [464, 327] width 762 height 439
click at [400, 501] on div "1" at bounding box center [263, 505] width 283 height 17
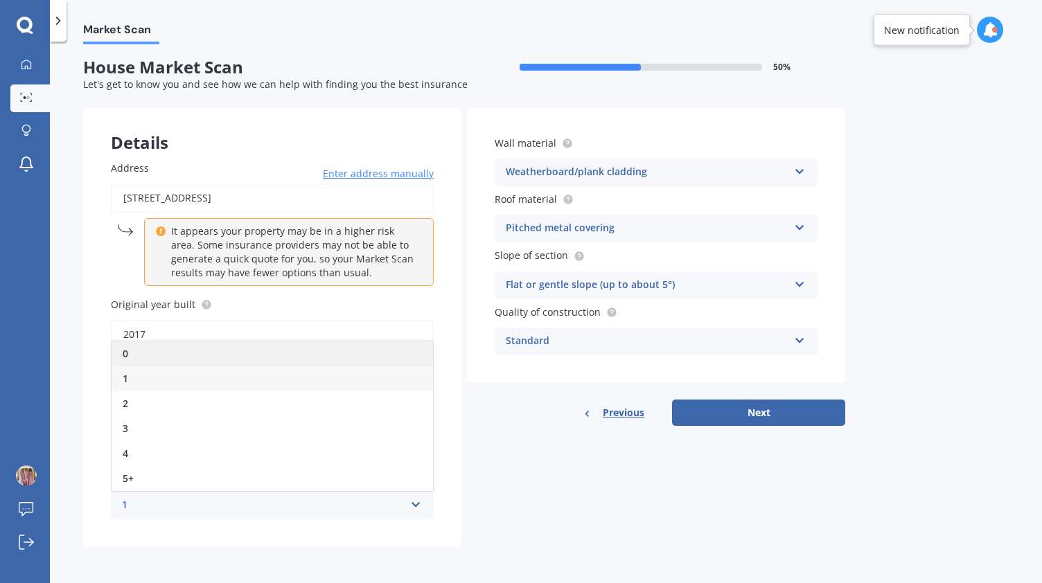
click at [240, 353] on div "0" at bounding box center [272, 353] width 321 height 25
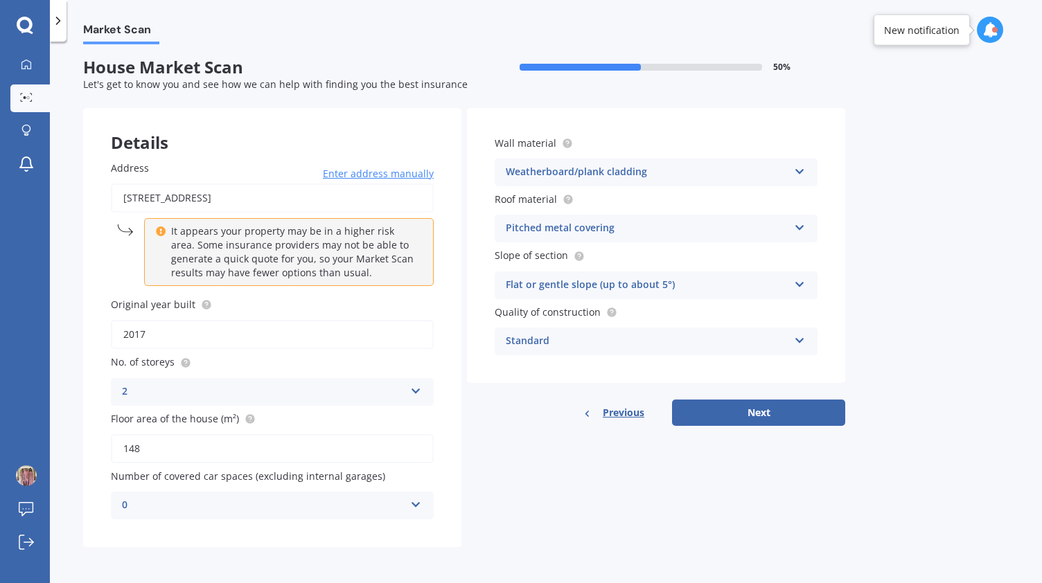
click at [463, 447] on div "Details Address [STREET_ADDRESS] Enter address manually It appears your propert…" at bounding box center [464, 327] width 762 height 439
click at [718, 422] on button "Next" at bounding box center [758, 413] width 173 height 26
select select "12"
select select "02"
select select "1992"
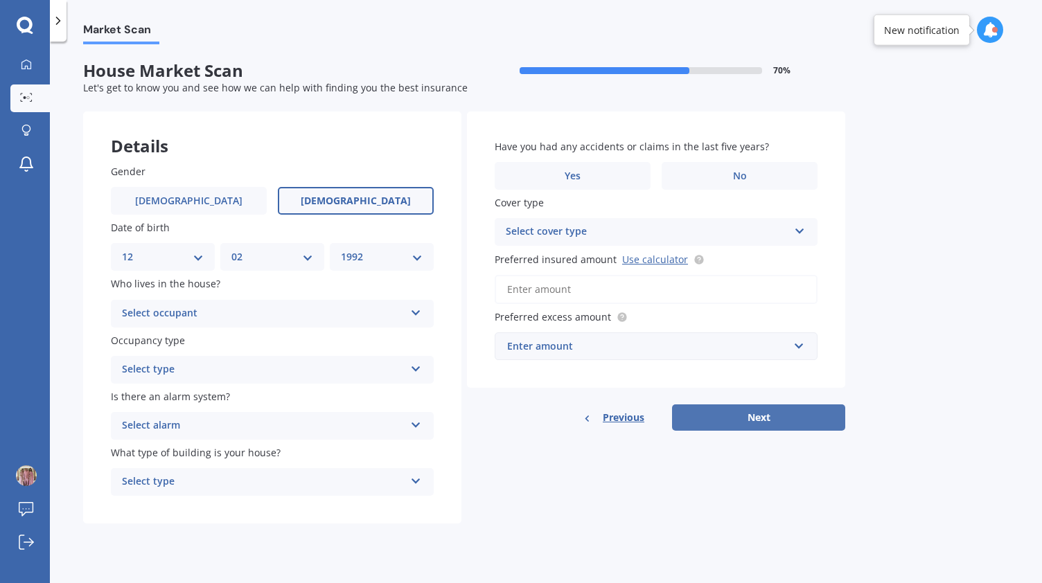
scroll to position [0, 0]
click at [227, 312] on div "Select occupant" at bounding box center [263, 313] width 283 height 17
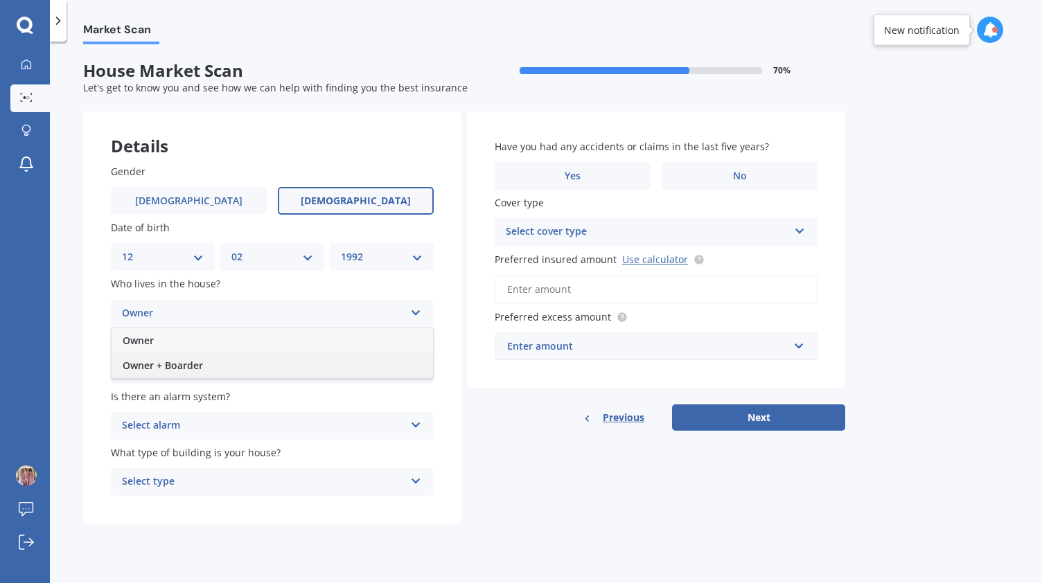
click at [188, 363] on span "Owner + Boarder" at bounding box center [163, 365] width 80 height 13
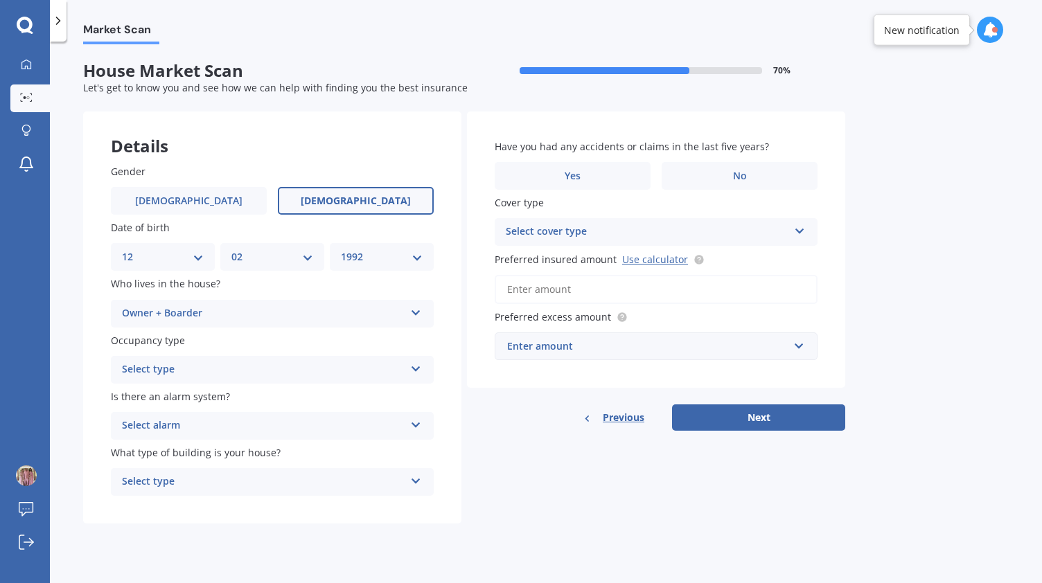
click at [161, 367] on div "Select type" at bounding box center [263, 370] width 283 height 17
click at [154, 396] on span "Permanent" at bounding box center [149, 396] width 53 height 13
click at [148, 424] on div "Select alarm" at bounding box center [263, 426] width 283 height 17
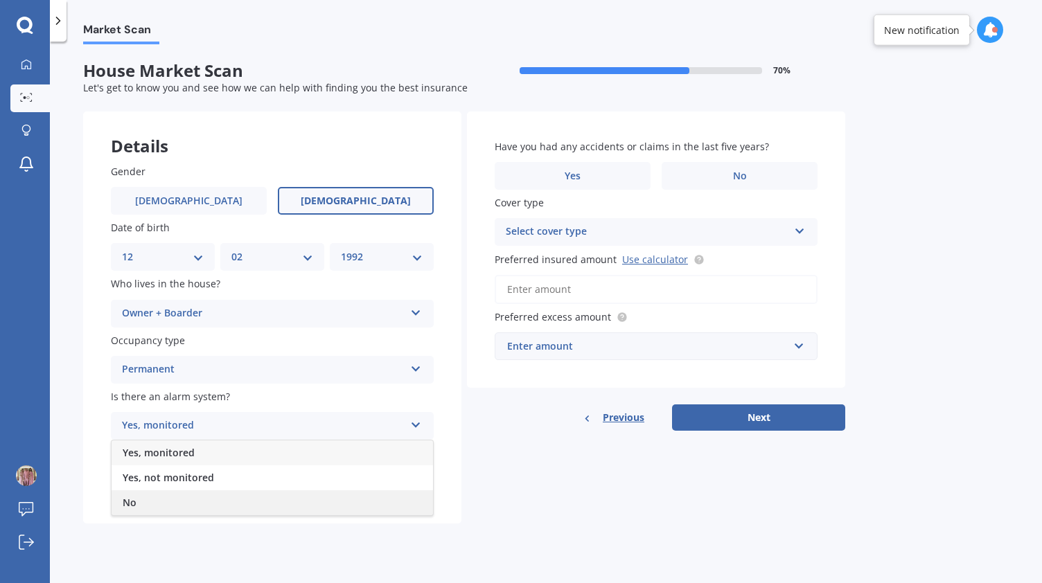
click at [141, 501] on div "No" at bounding box center [272, 502] width 321 height 25
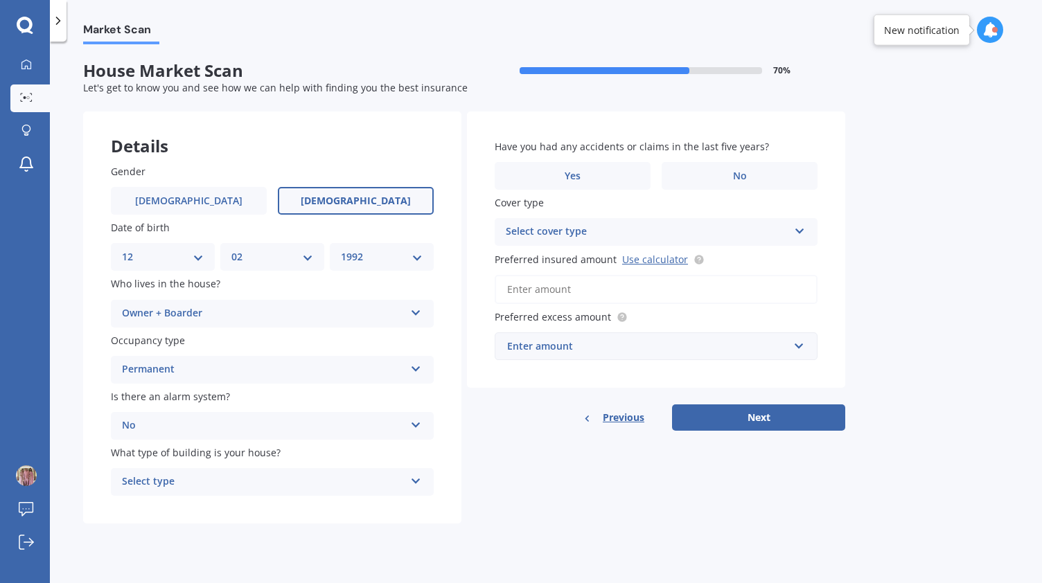
click at [169, 474] on div "Select type" at bounding box center [263, 482] width 283 height 17
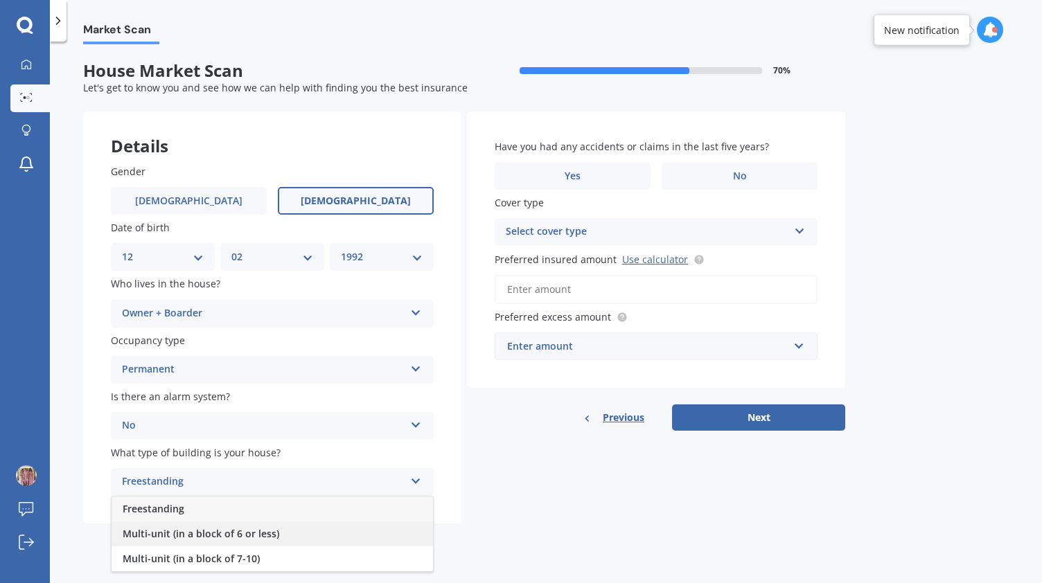
click at [168, 538] on span "Multi-unit (in a block of 6 or less)" at bounding box center [201, 533] width 157 height 13
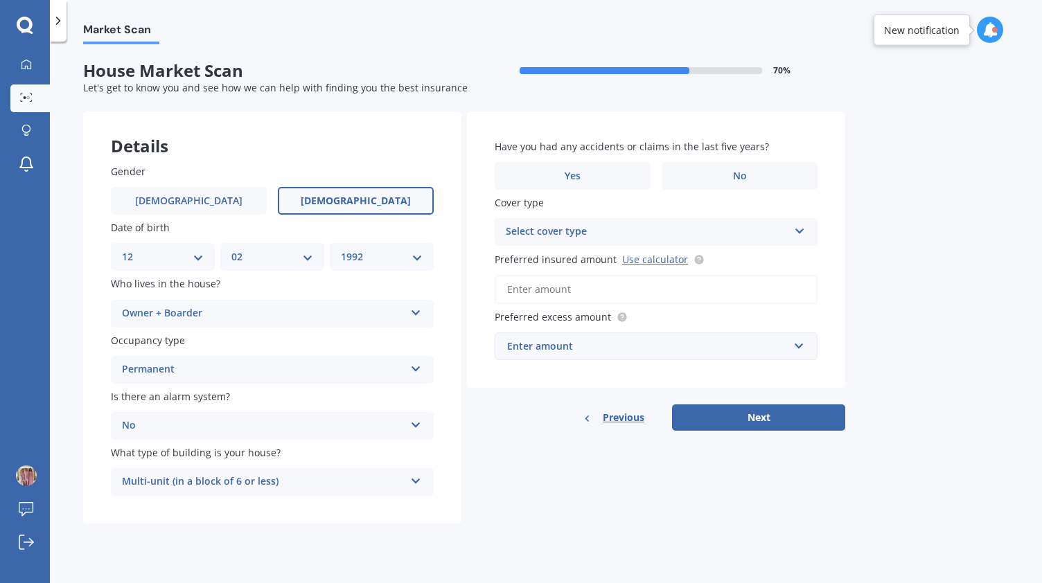
click at [211, 526] on form "House Market Scan 70 % Let's get to know you and see how we can help with findi…" at bounding box center [464, 298] width 762 height 474
click at [714, 181] on label "No" at bounding box center [739, 176] width 156 height 28
click at [0, 0] on input "No" at bounding box center [0, 0] width 0 height 0
click at [640, 232] on div "Select cover type" at bounding box center [647, 232] width 283 height 17
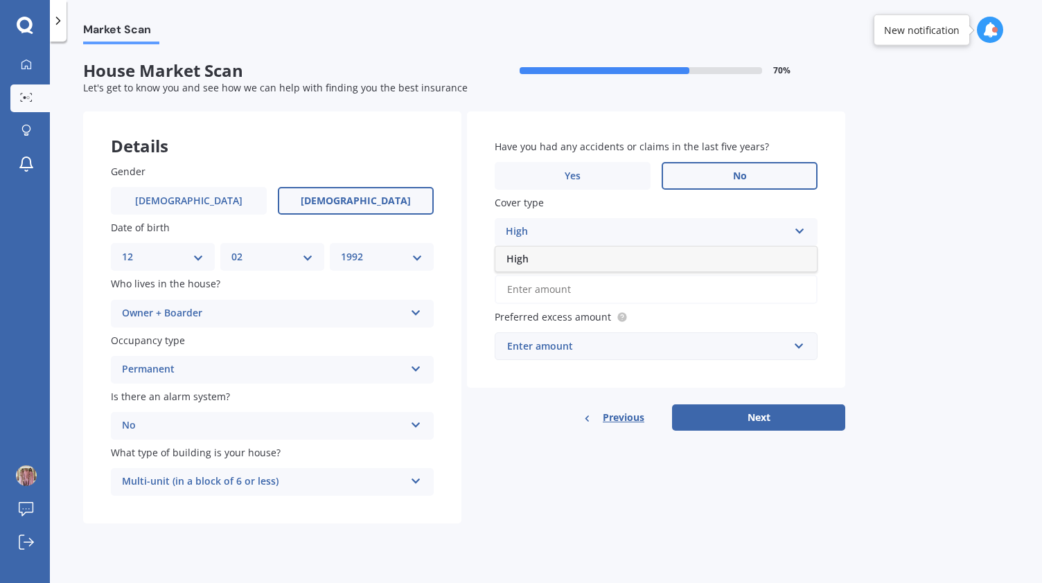
click at [630, 234] on div "High" at bounding box center [647, 232] width 283 height 17
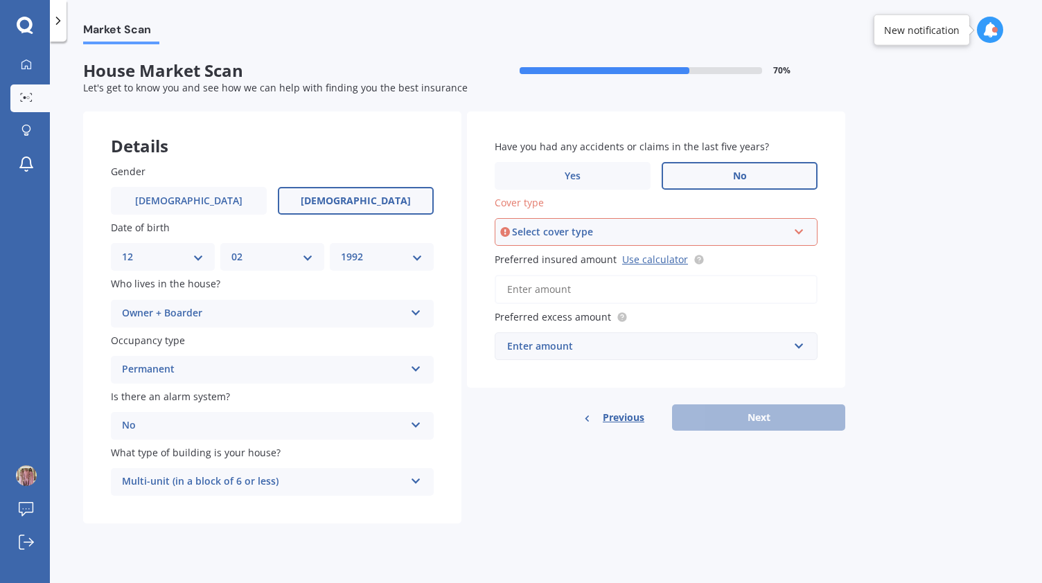
click at [616, 241] on div "Select cover type High" at bounding box center [655, 232] width 323 height 28
click at [560, 250] on div "High" at bounding box center [656, 258] width 320 height 25
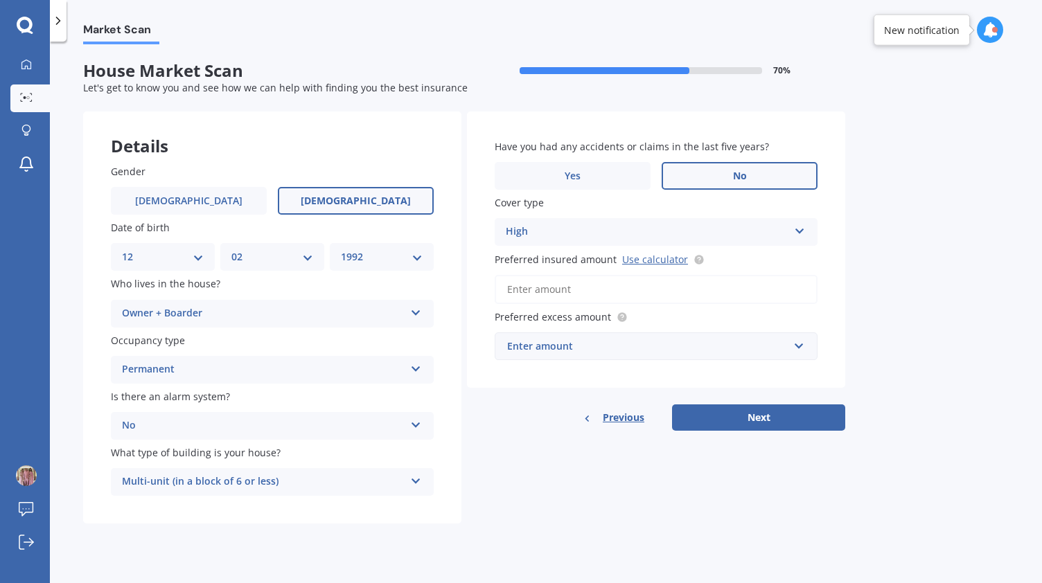
click at [544, 285] on input "Preferred insured amount Use calculator" at bounding box center [655, 289] width 323 height 29
click at [693, 257] on icon at bounding box center [698, 259] width 11 height 11
click at [558, 345] on div "Enter amount" at bounding box center [647, 346] width 281 height 15
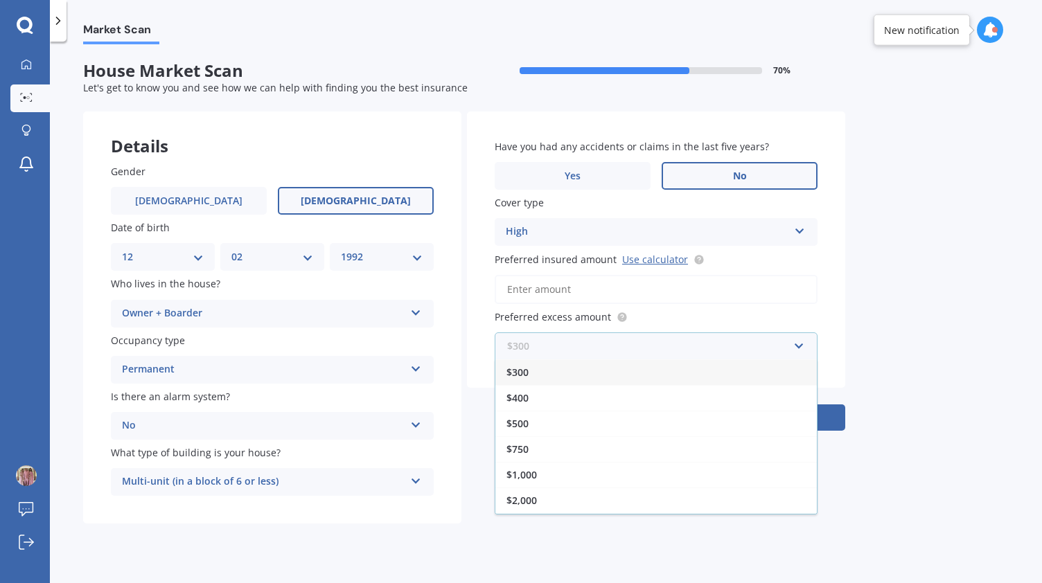
click at [558, 345] on input "text" at bounding box center [651, 346] width 310 height 26
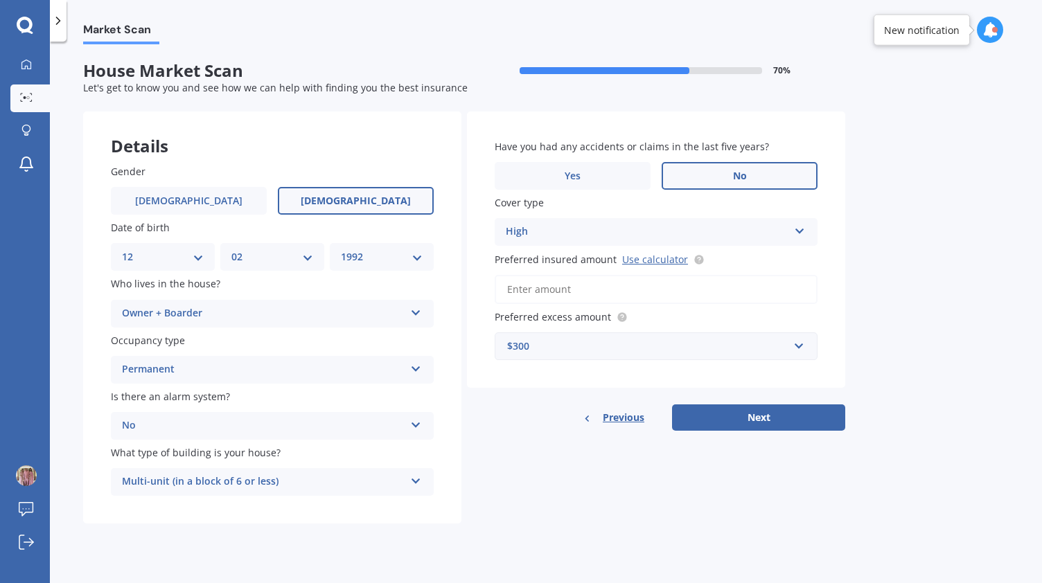
click at [565, 277] on input "Preferred insured amount Use calculator" at bounding box center [655, 289] width 323 height 29
click at [693, 262] on icon at bounding box center [698, 259] width 11 height 11
click at [655, 278] on input "Preferred insured amount Use calculator" at bounding box center [655, 289] width 323 height 29
click at [636, 292] on input "Preferred insured amount Use calculator" at bounding box center [655, 289] width 323 height 29
click at [657, 259] on link "Use calculator" at bounding box center [655, 259] width 66 height 13
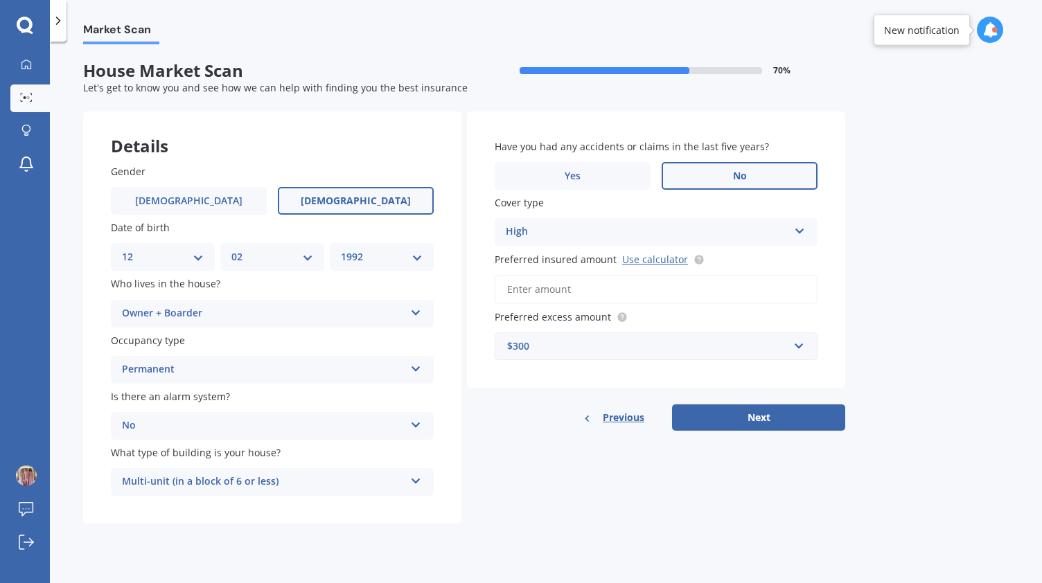
click at [551, 287] on input "Preferred insured amount Use calculator" at bounding box center [655, 289] width 323 height 29
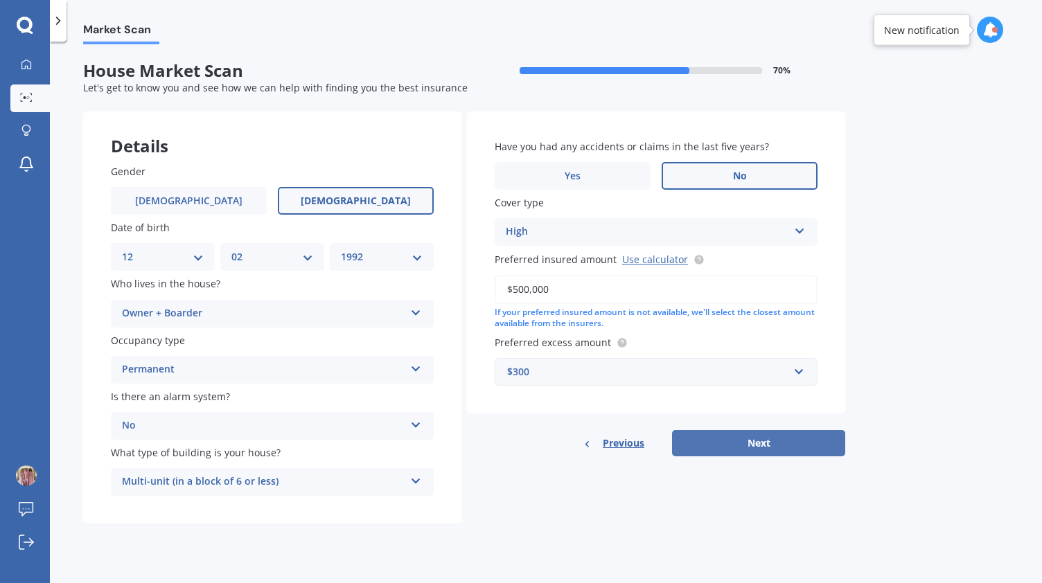
type input "$500,000"
click at [733, 455] on button "Next" at bounding box center [758, 443] width 173 height 26
select select "12"
select select "02"
select select "1992"
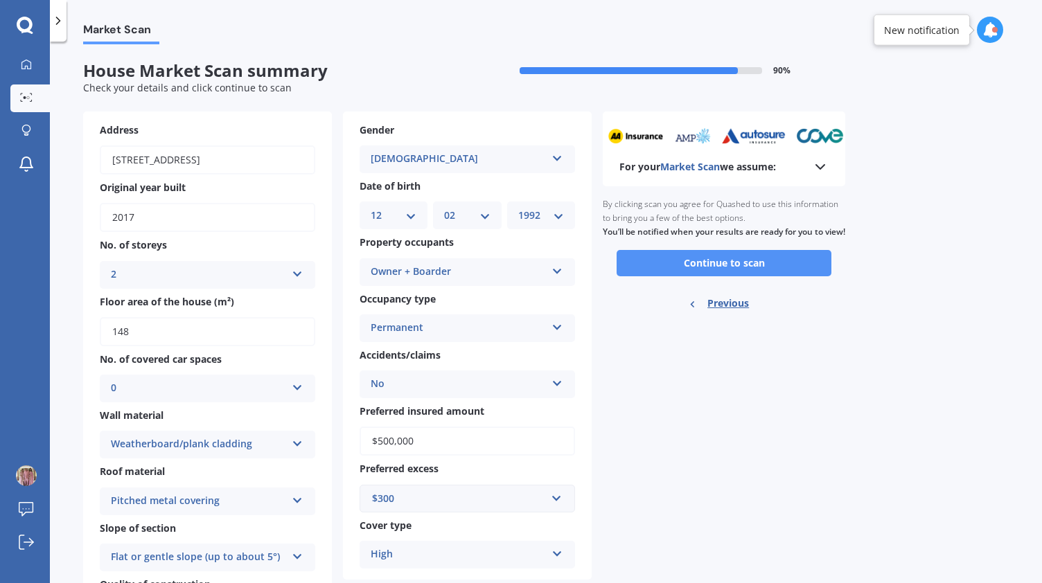
click at [667, 276] on button "Continue to scan" at bounding box center [723, 263] width 215 height 26
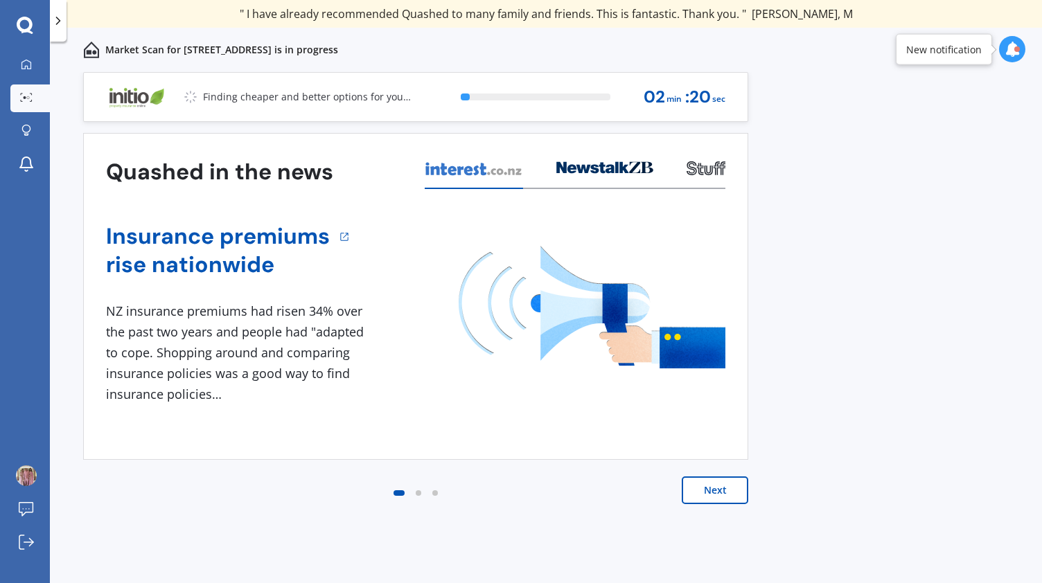
click at [716, 484] on button "Next" at bounding box center [714, 490] width 66 height 28
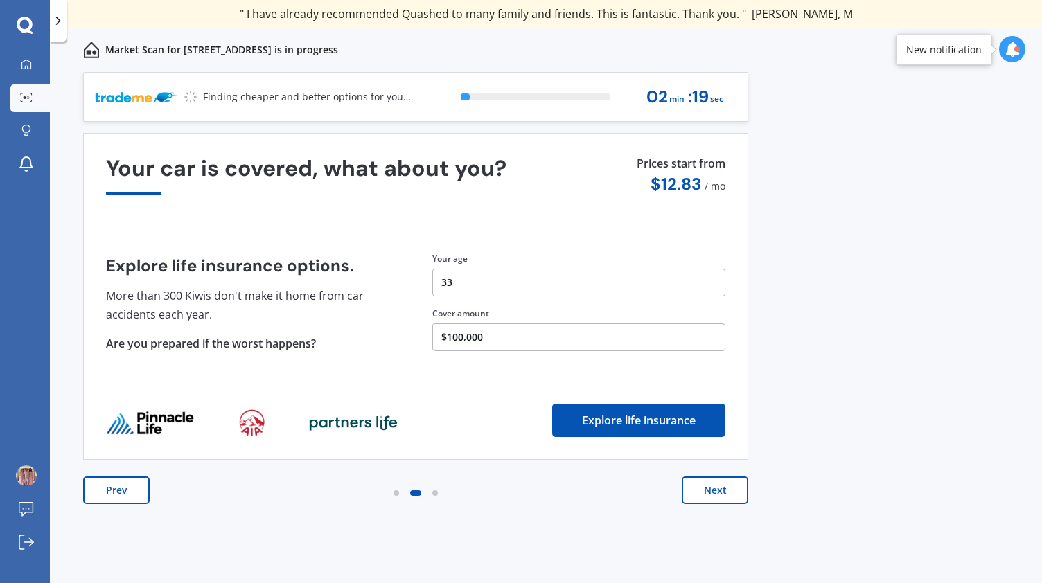
click at [716, 484] on button "Next" at bounding box center [714, 490] width 66 height 28
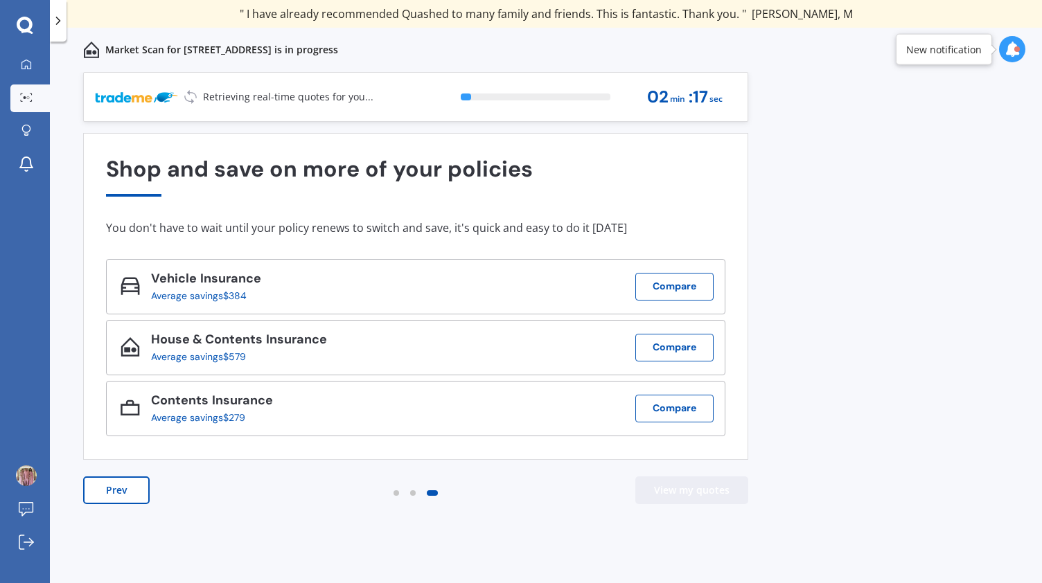
click at [716, 484] on button "View my quotes" at bounding box center [691, 490] width 113 height 28
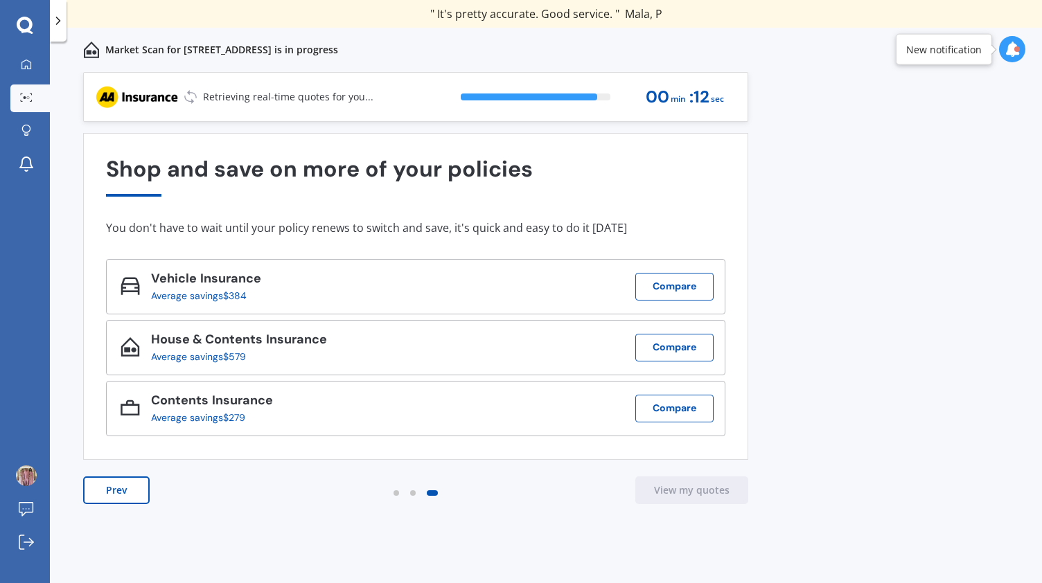
click at [919, 319] on div "Previous 60,000+ Kiwis have signed up to shop and save on insurance with us " H…" at bounding box center [546, 343] width 992 height 542
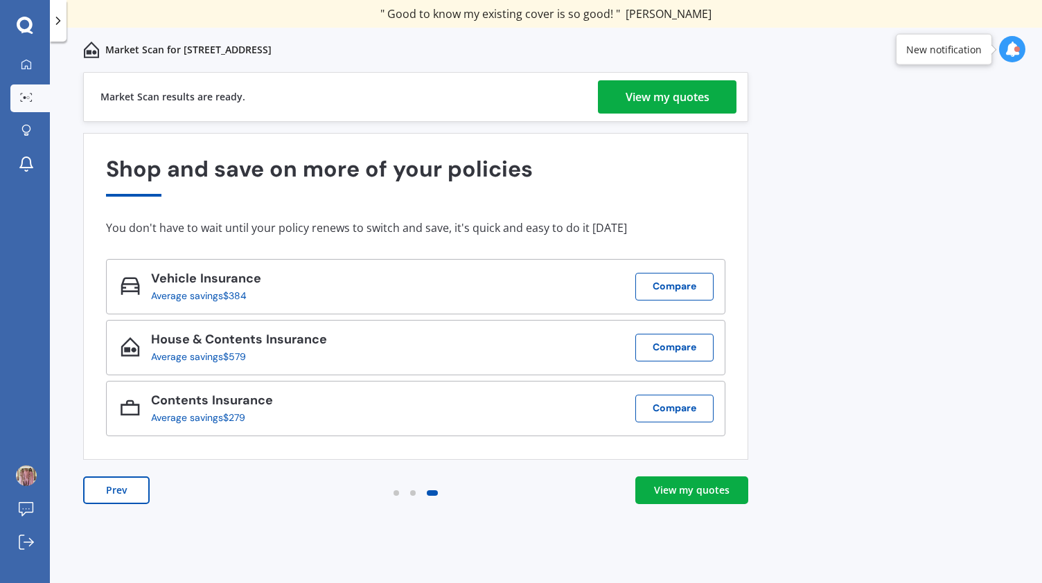
click at [680, 494] on div "View my quotes" at bounding box center [691, 490] width 75 height 14
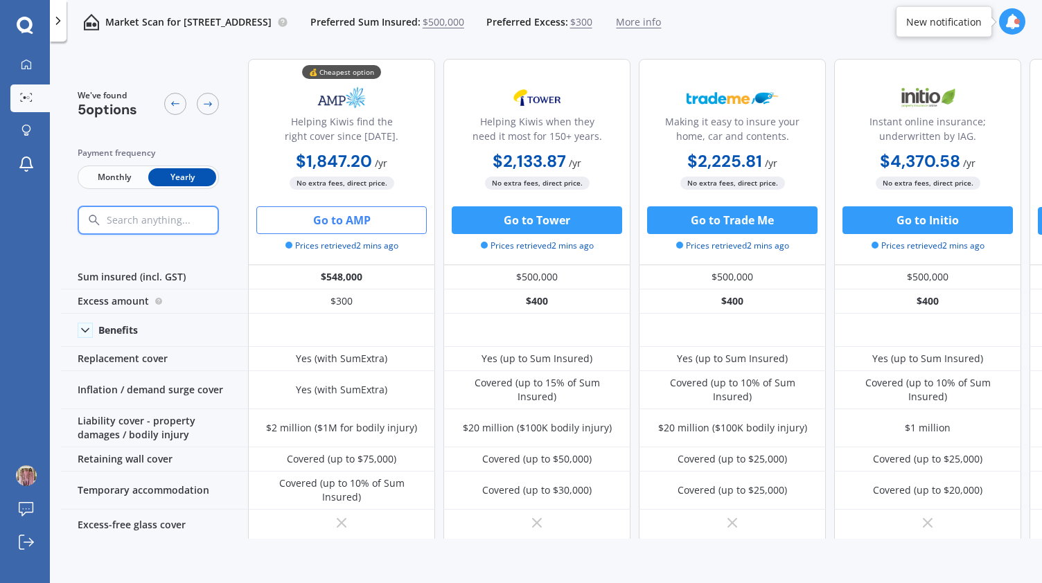
click at [355, 218] on button "Go to AMP" at bounding box center [341, 220] width 170 height 28
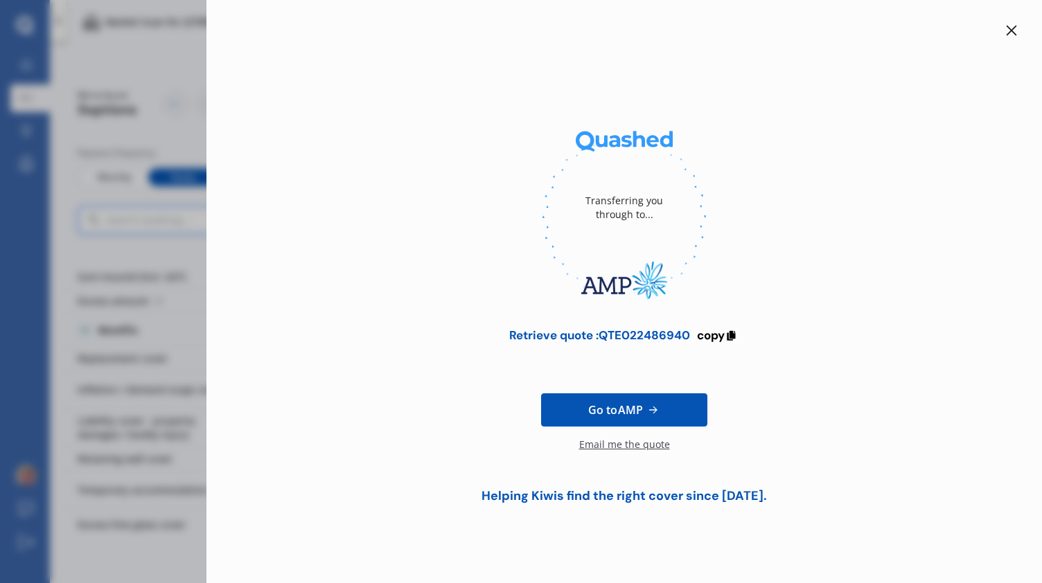
click at [1006, 30] on icon at bounding box center [1011, 30] width 11 height 11
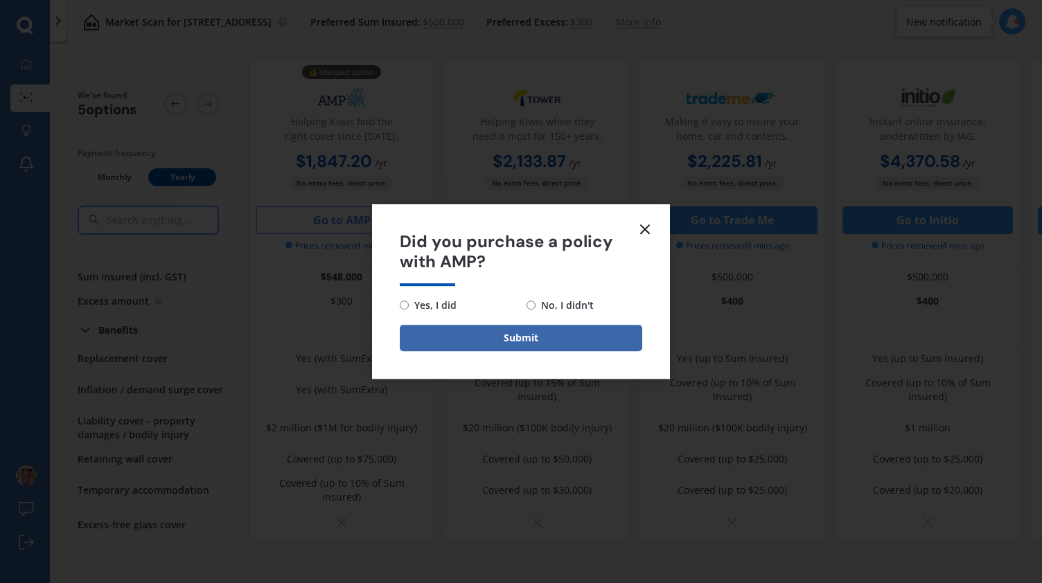
click at [643, 227] on line at bounding box center [645, 229] width 8 height 8
